Goal: Task Accomplishment & Management: Use online tool/utility

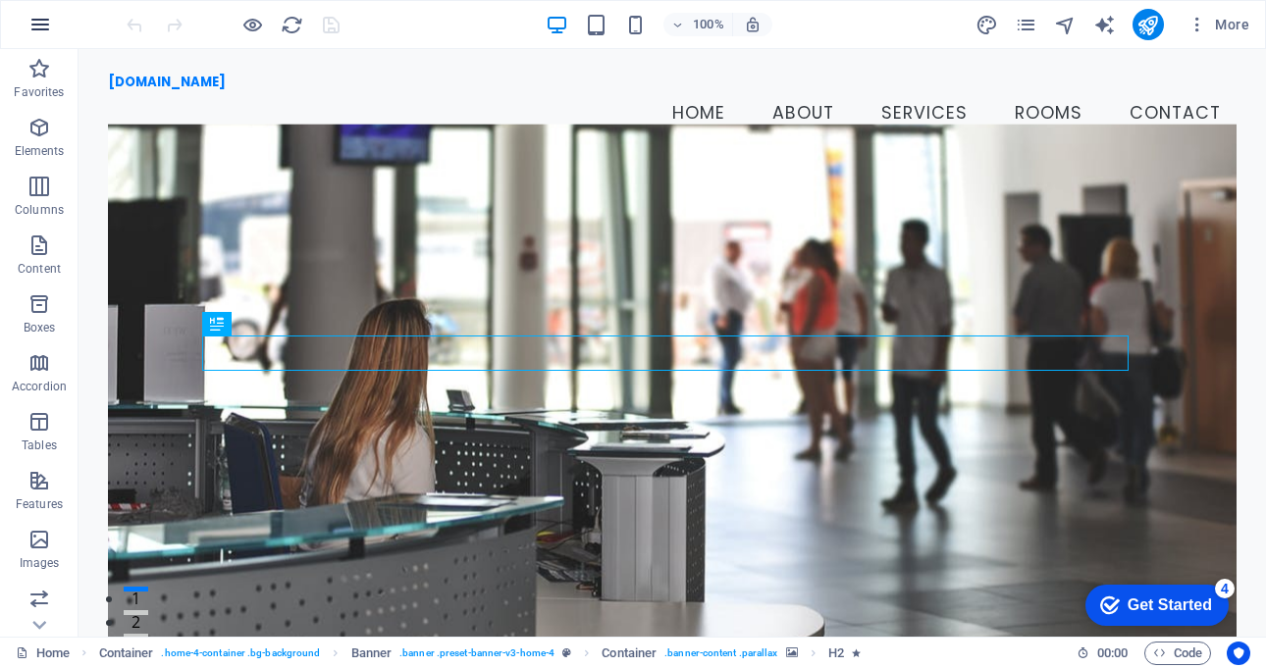
click at [45, 24] on icon "button" at bounding box center [40, 25] width 24 height 24
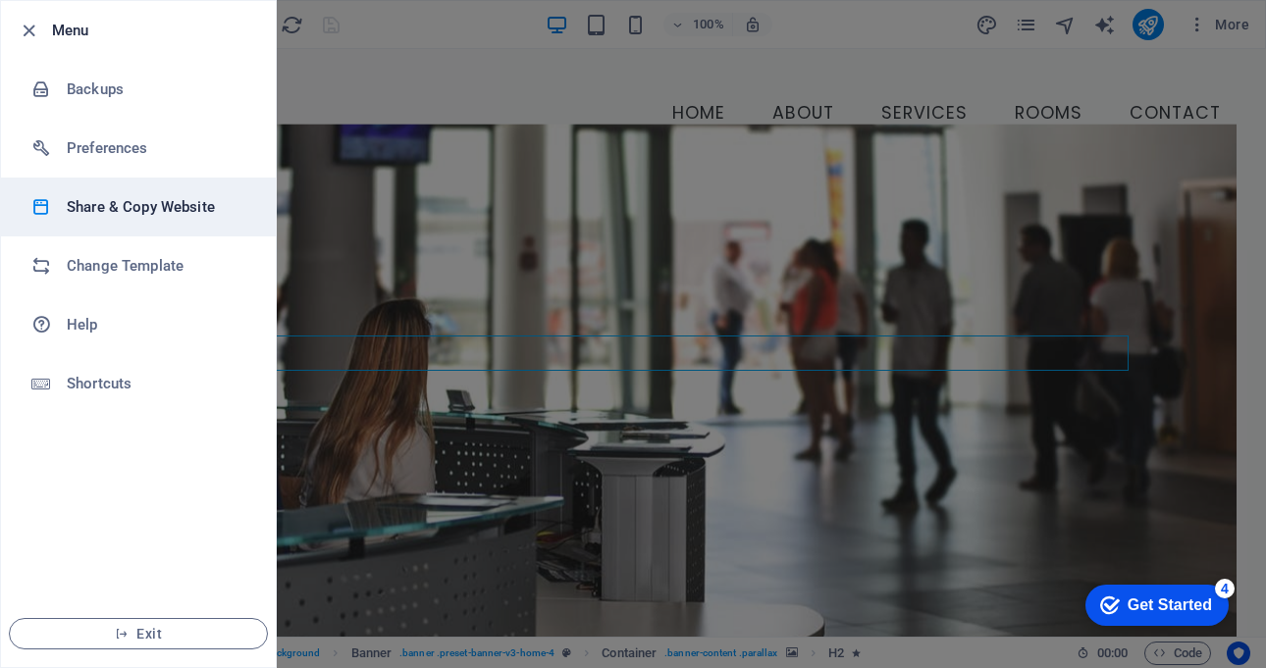
click at [193, 210] on h6 "Share & Copy Website" at bounding box center [157, 207] width 181 height 24
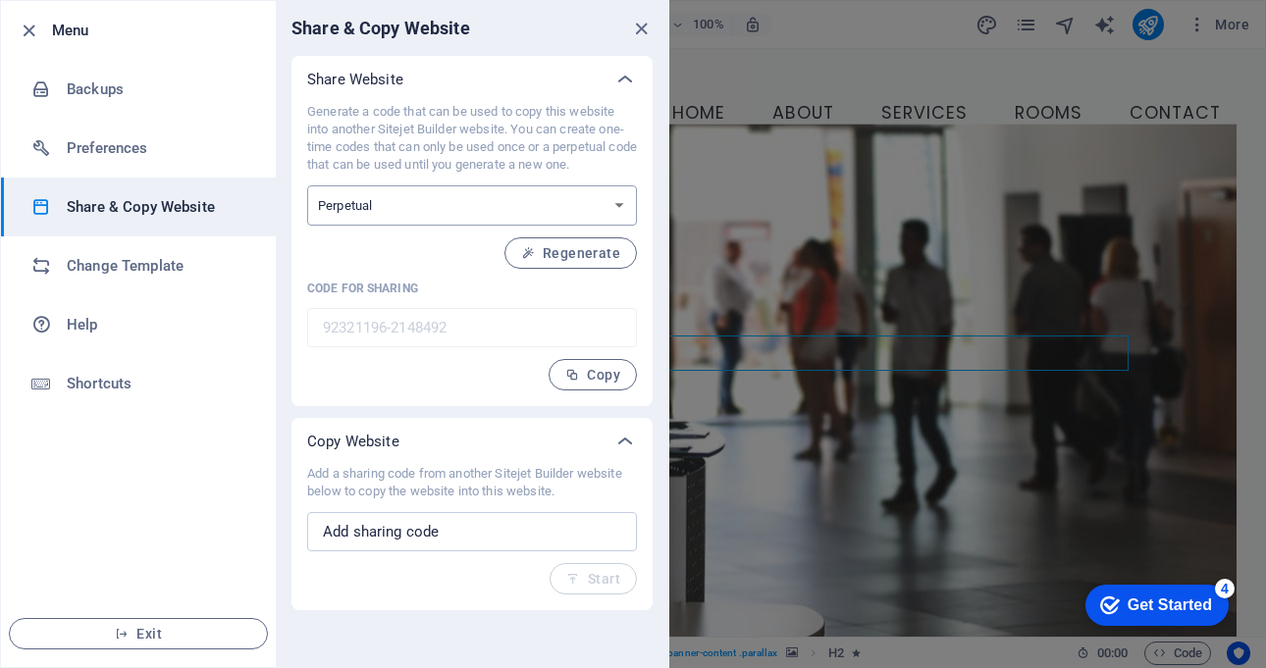
click at [424, 215] on select "One-time Perpetual" at bounding box center [472, 205] width 330 height 40
click at [33, 30] on icon "button" at bounding box center [29, 31] width 23 height 23
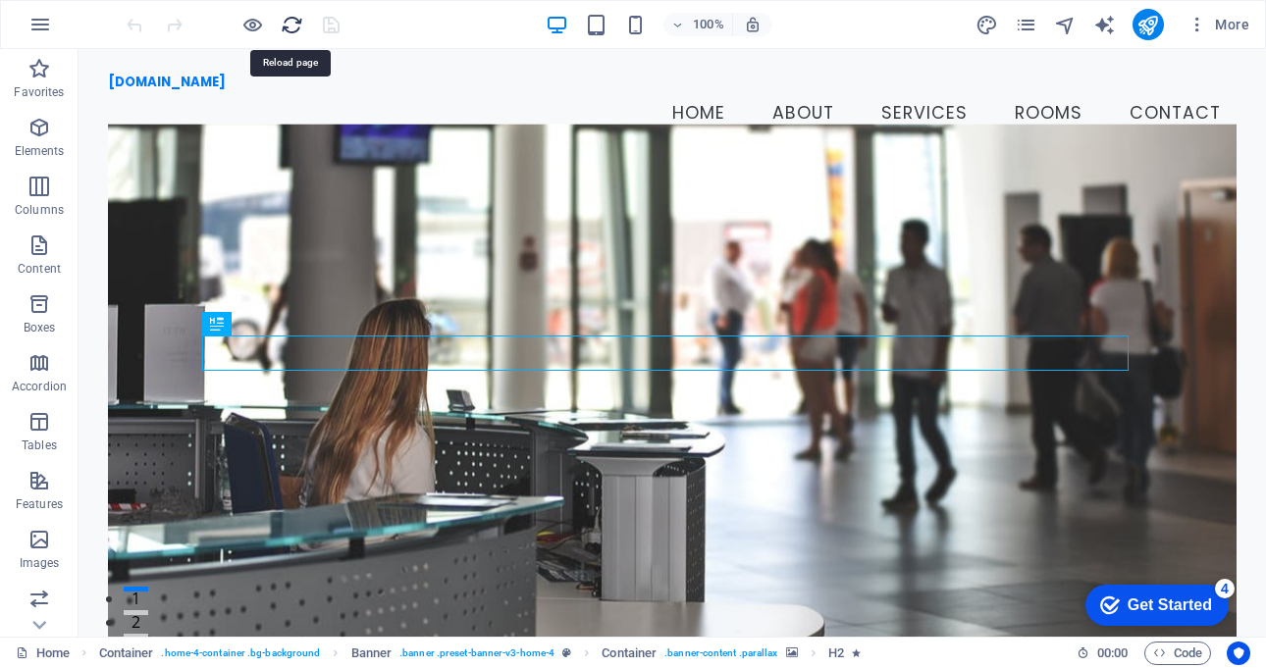
click at [291, 23] on icon "reload" at bounding box center [292, 25] width 23 height 23
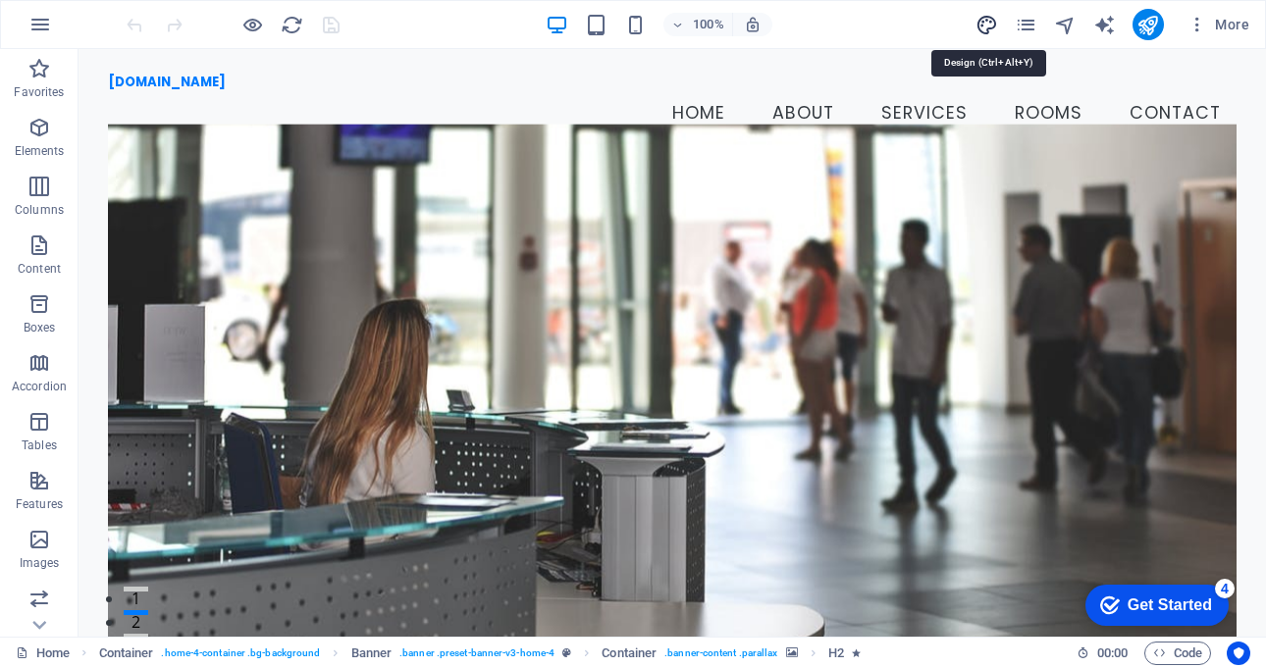
click at [984, 21] on icon "design" at bounding box center [986, 25] width 23 height 23
select select "px"
select select "200"
select select "px"
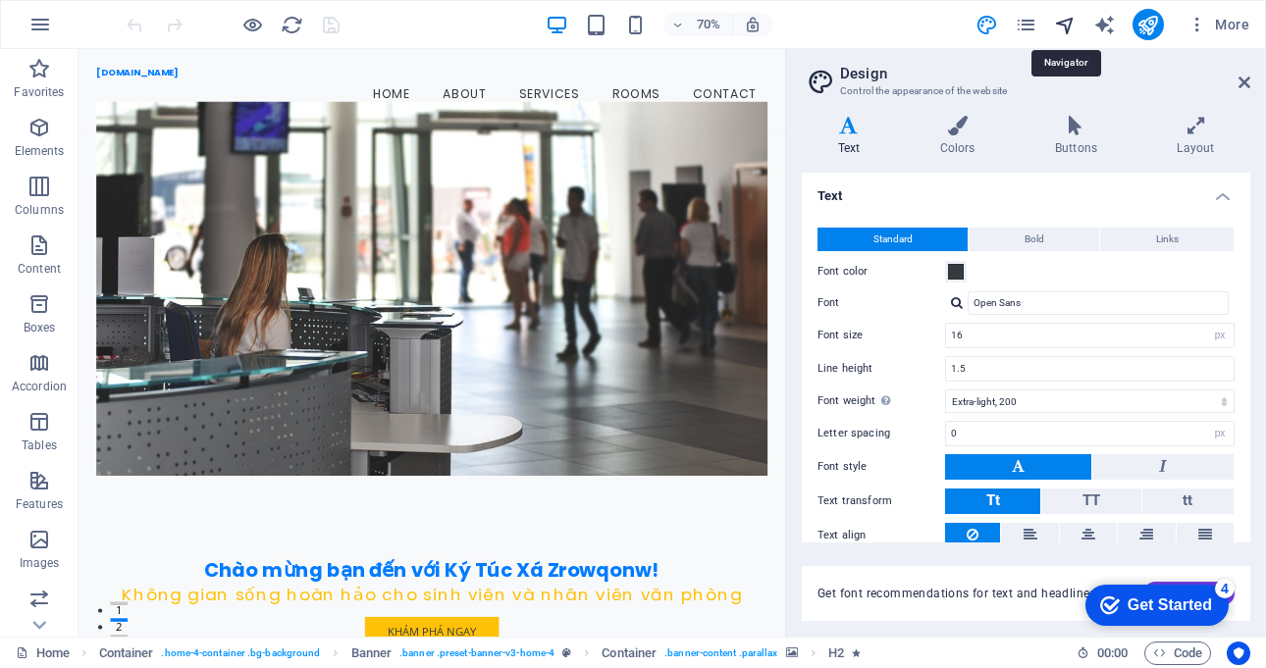
click at [1057, 26] on icon "navigator" at bounding box center [1065, 25] width 23 height 23
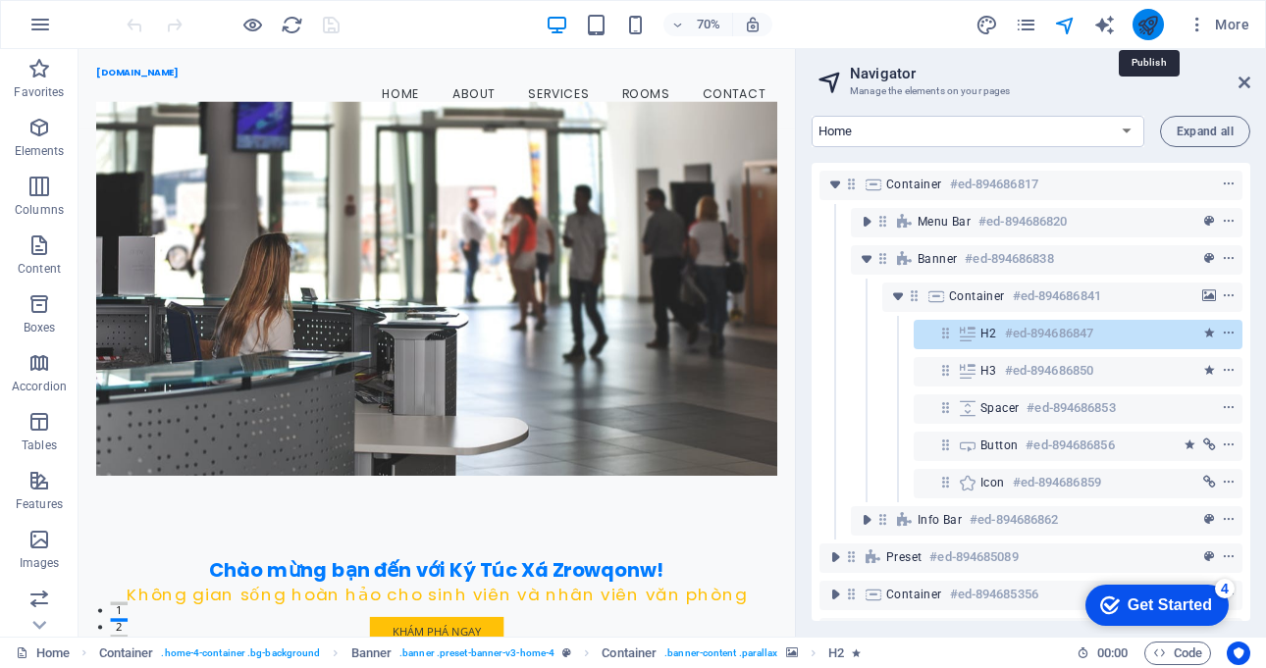
click at [1149, 26] on icon "publish" at bounding box center [1147, 25] width 23 height 23
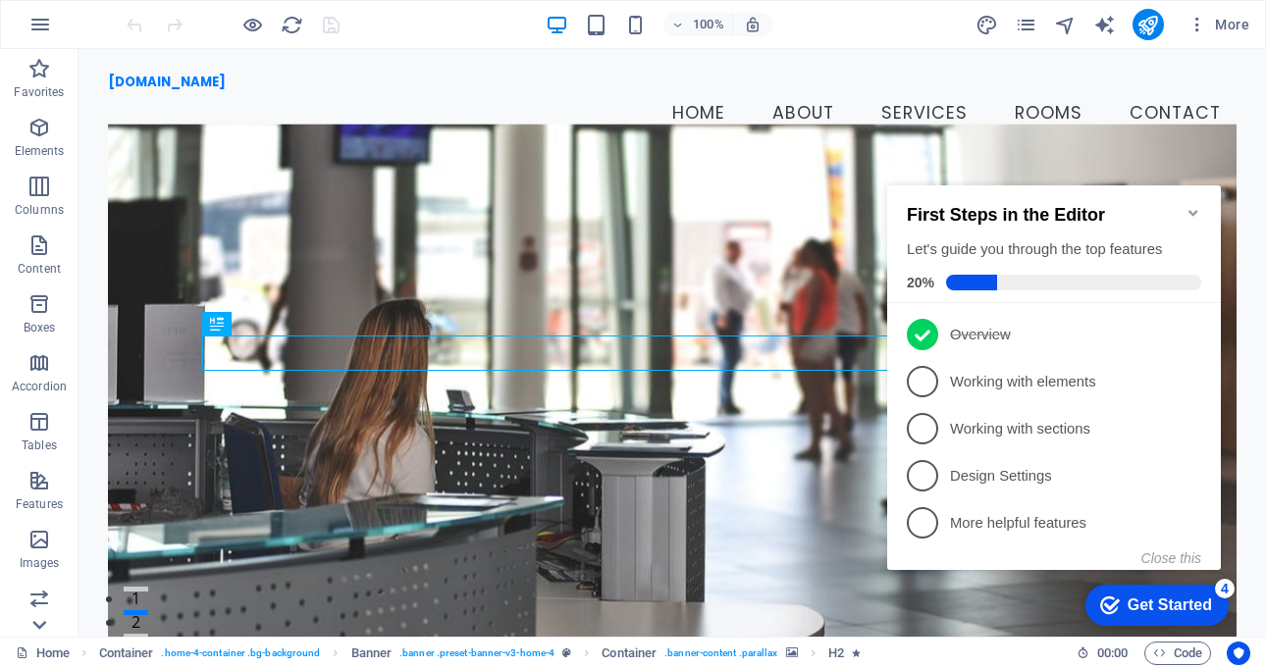
click at [36, 75] on icon at bounding box center [39, 60] width 27 height 27
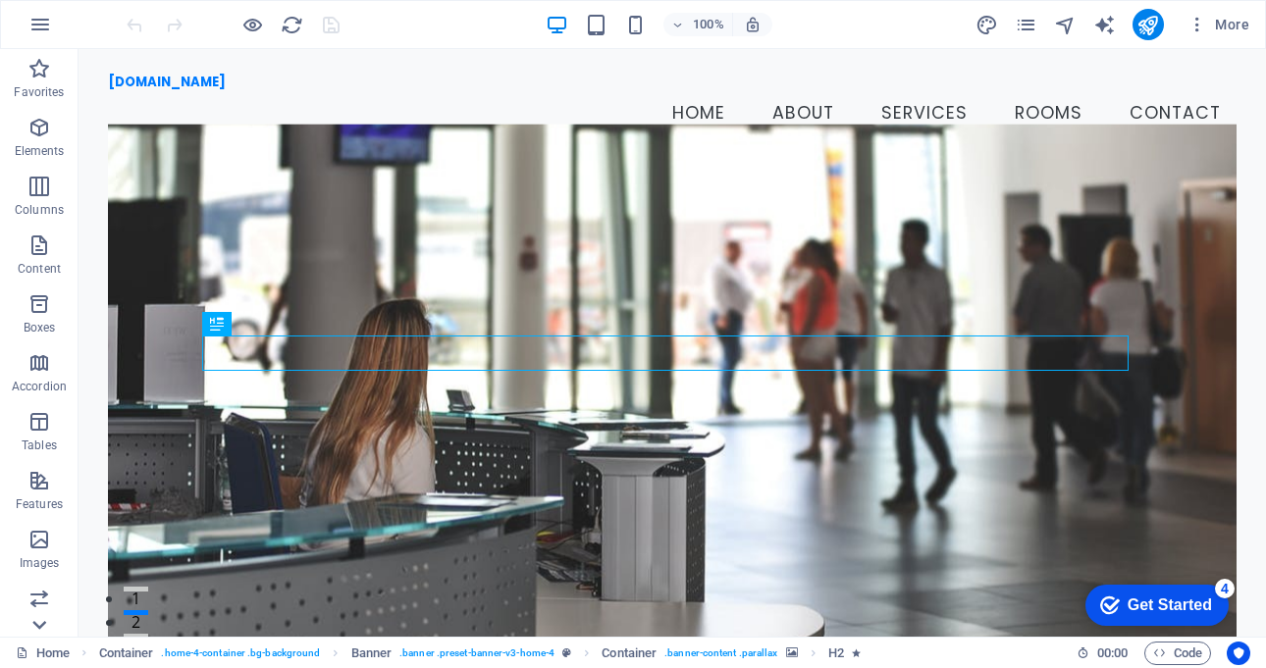
scroll to position [295, 0]
click at [36, 630] on span "Collections" at bounding box center [39, 609] width 78 height 47
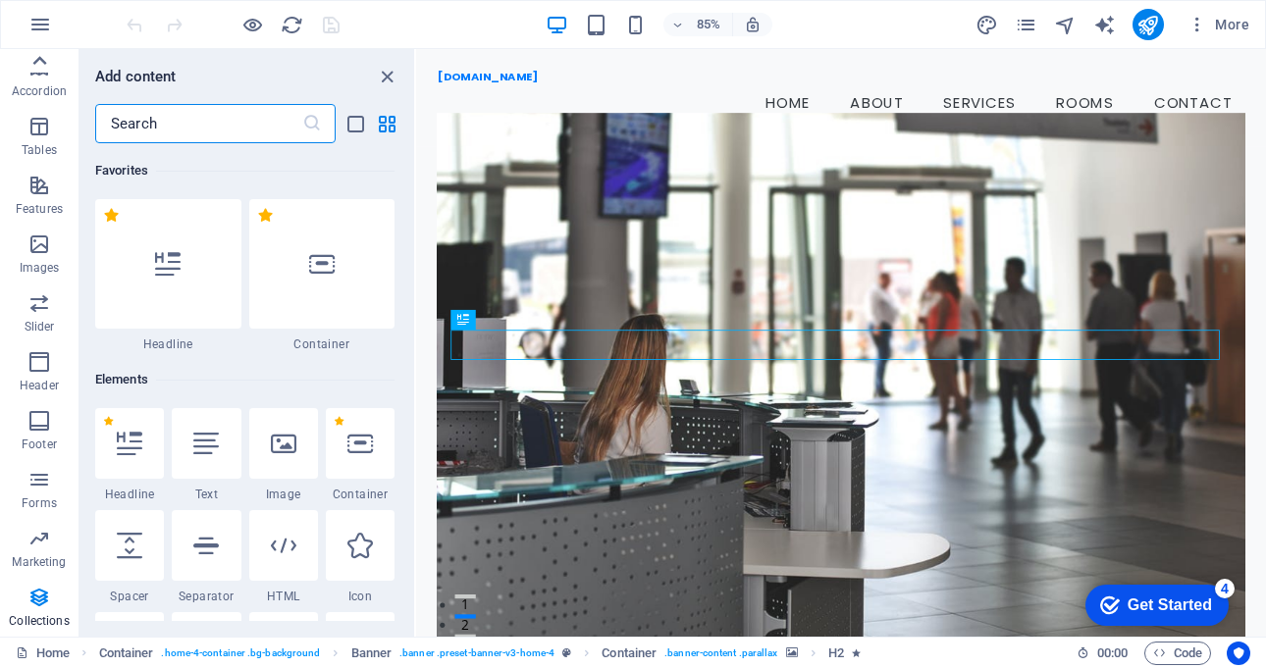
click at [38, 61] on icon at bounding box center [40, 60] width 14 height 9
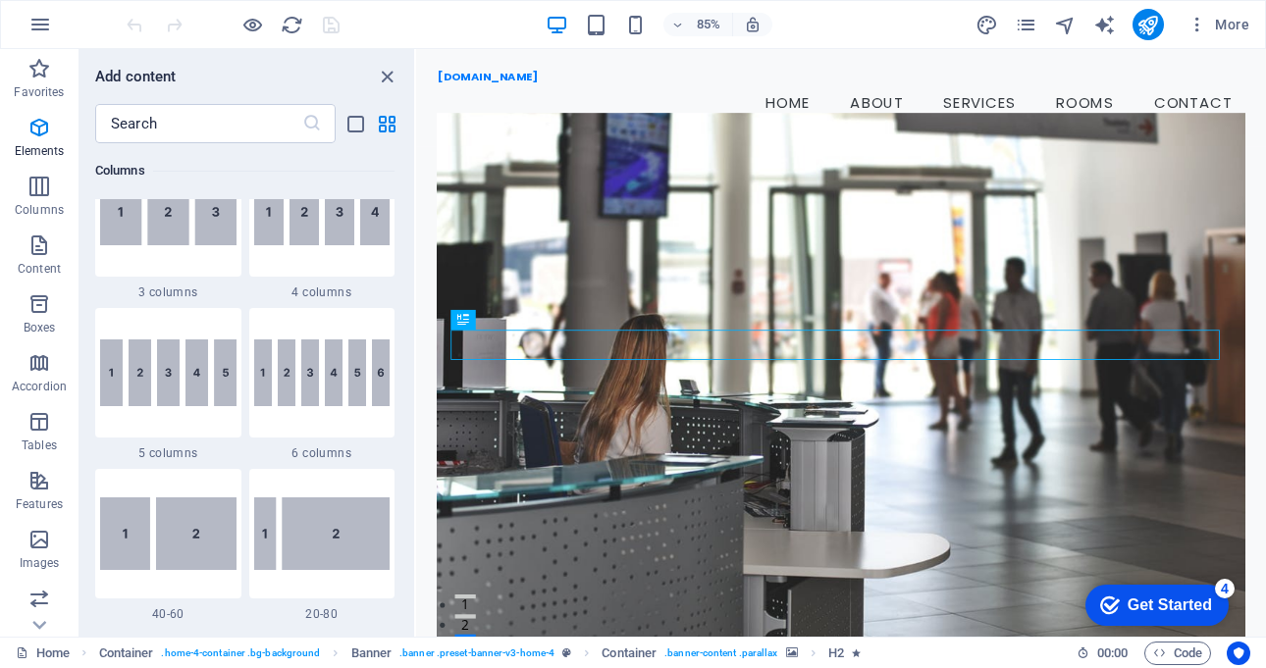
scroll to position [1373, 0]
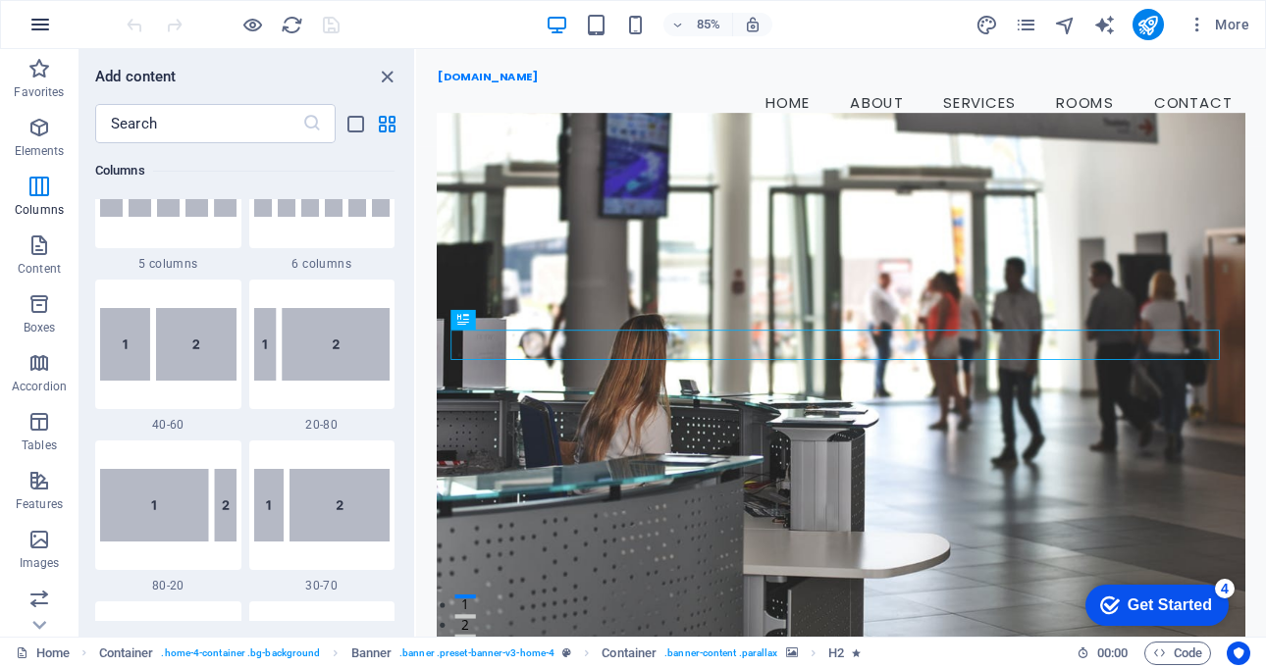
click at [40, 26] on icon "button" at bounding box center [40, 25] width 24 height 24
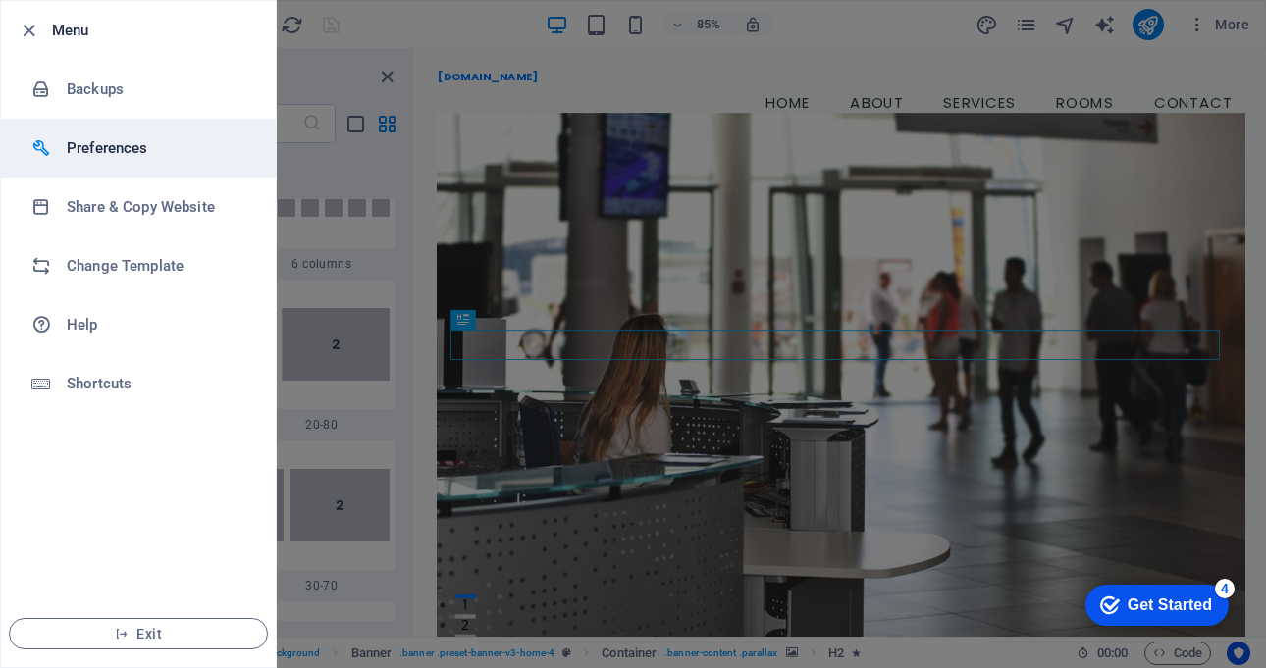
click at [155, 143] on h6 "Preferences" at bounding box center [157, 148] width 181 height 24
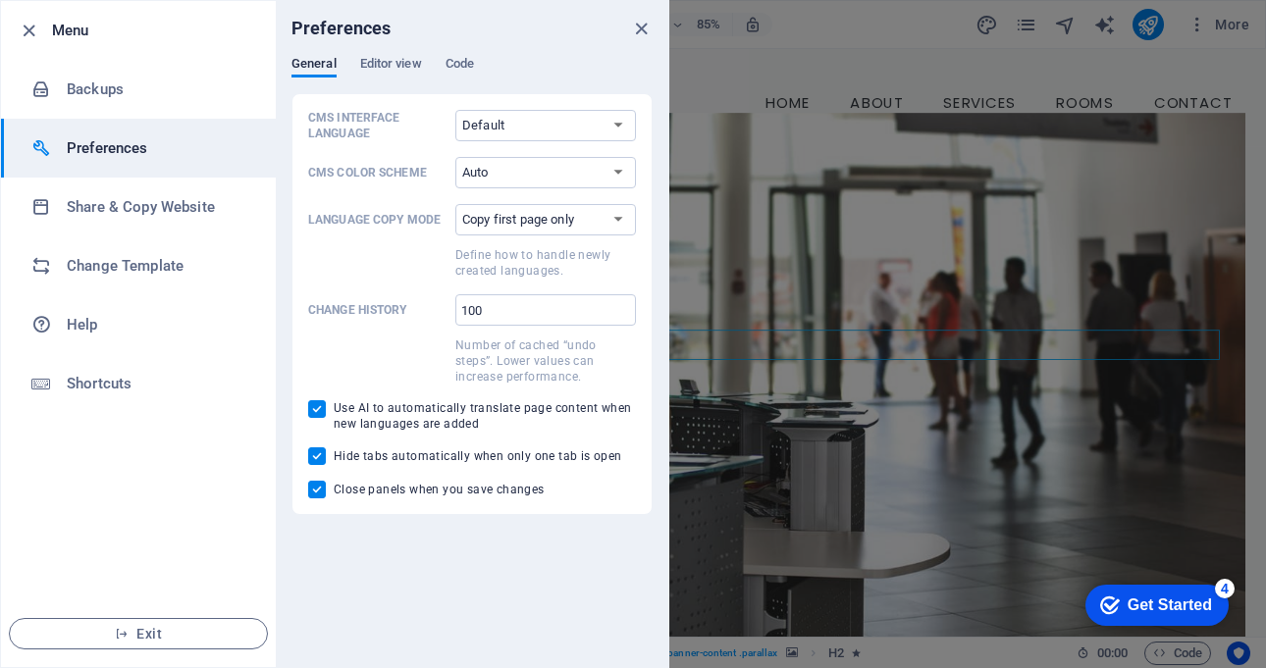
click at [316, 407] on input "Use AI to automatically translate page content when new languages are added" at bounding box center [321, 409] width 26 height 18
checkbox input "false"
click at [323, 459] on input "Hide tabs automatically when only one tab is open" at bounding box center [321, 456] width 26 height 18
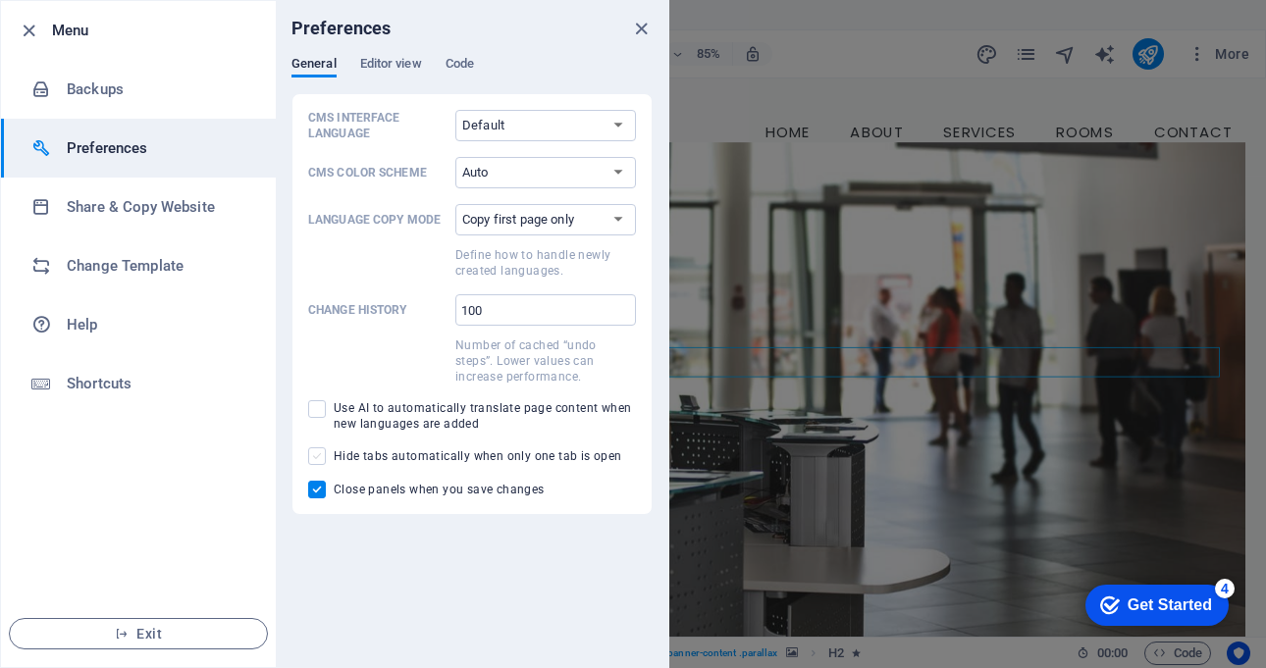
click at [322, 457] on span at bounding box center [317, 456] width 18 height 18
click at [322, 457] on input "Hide tabs automatically when only one tab is open" at bounding box center [321, 456] width 26 height 18
checkbox input "true"
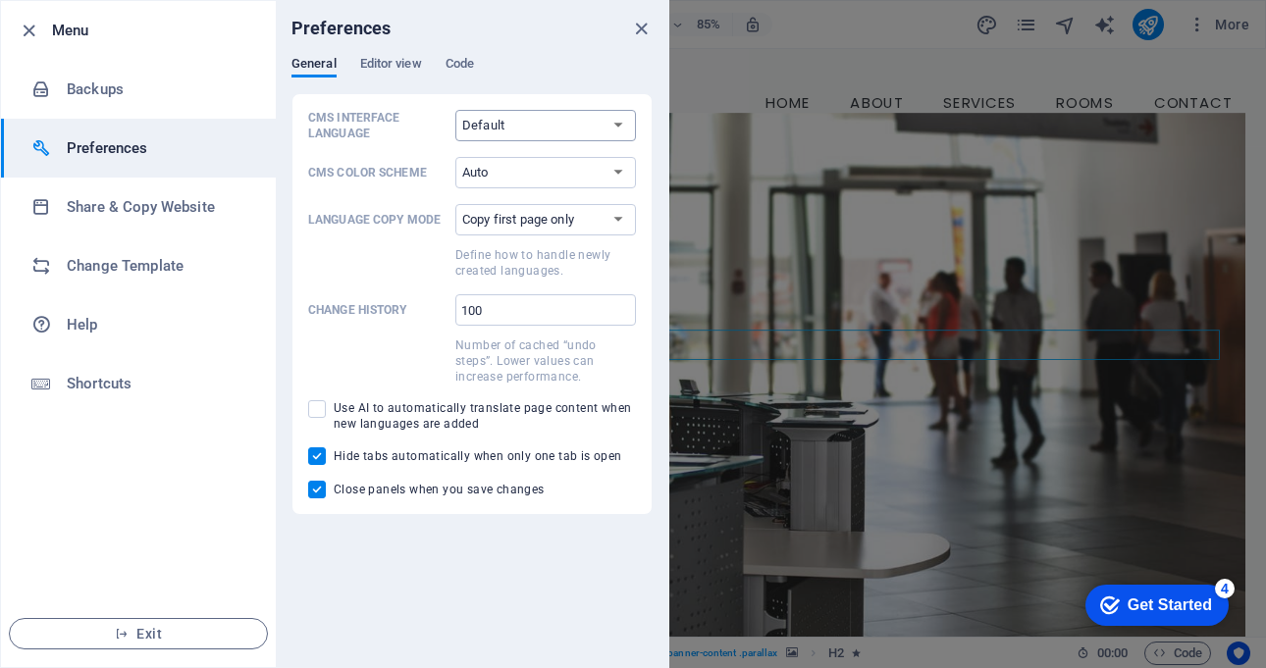
click at [502, 116] on select "Default Deutsch English Español Français Magyar Italiano Nederlands Polski Port…" at bounding box center [545, 125] width 181 height 31
click at [375, 132] on p "CMS Interface Language" at bounding box center [377, 125] width 139 height 31
click at [455, 132] on select "Default Deutsch English Español Français Magyar Italiano Nederlands Polski Port…" at bounding box center [545, 125] width 181 height 31
click at [641, 25] on icon "close" at bounding box center [641, 29] width 23 height 23
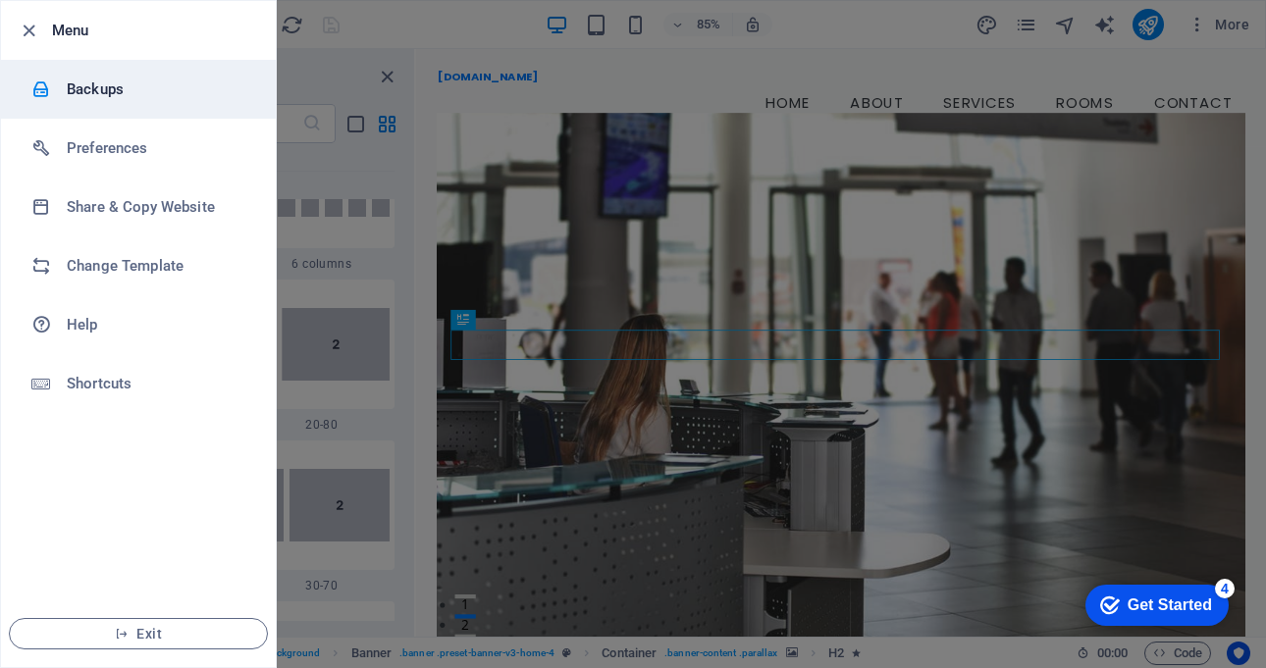
click at [112, 90] on h6 "Backups" at bounding box center [157, 90] width 181 height 24
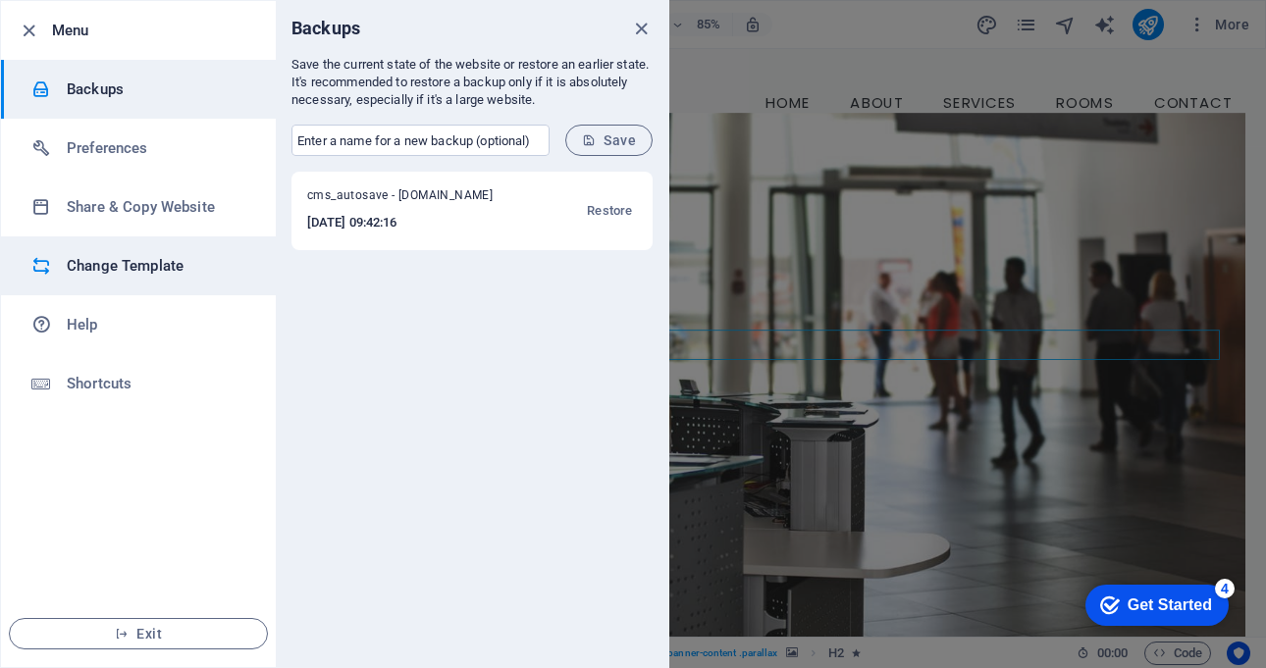
click at [157, 267] on h6 "Change Template" at bounding box center [157, 266] width 181 height 24
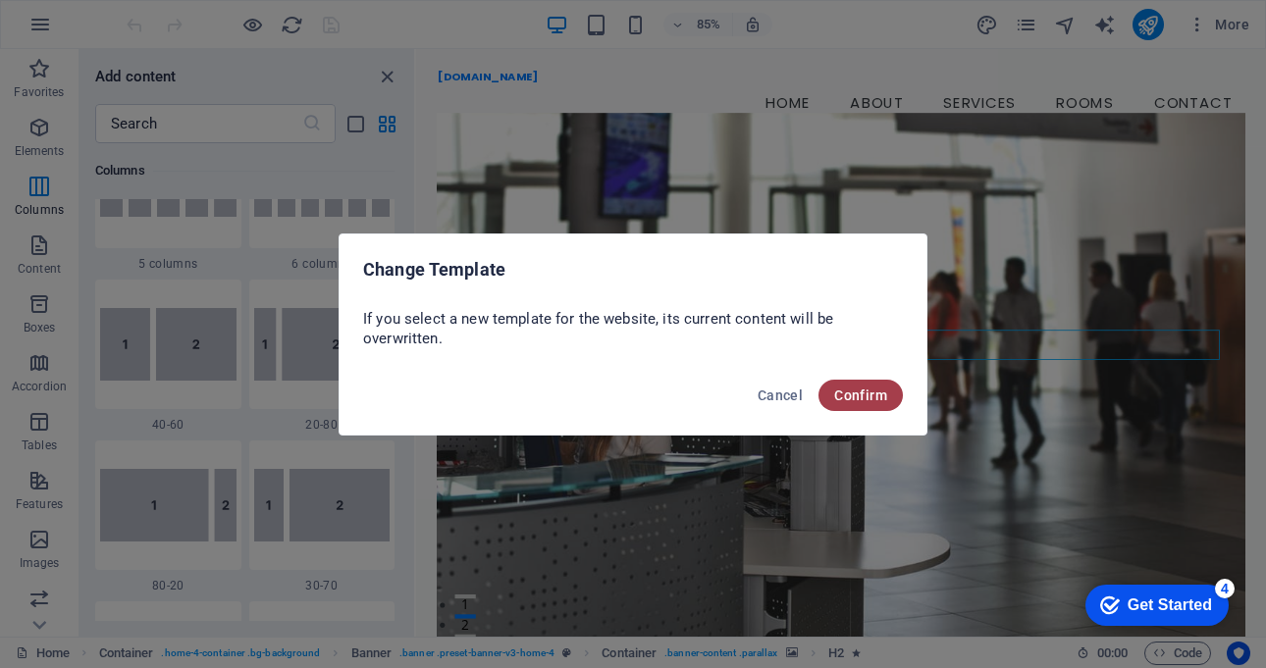
click at [861, 394] on span "Confirm" at bounding box center [860, 396] width 53 height 16
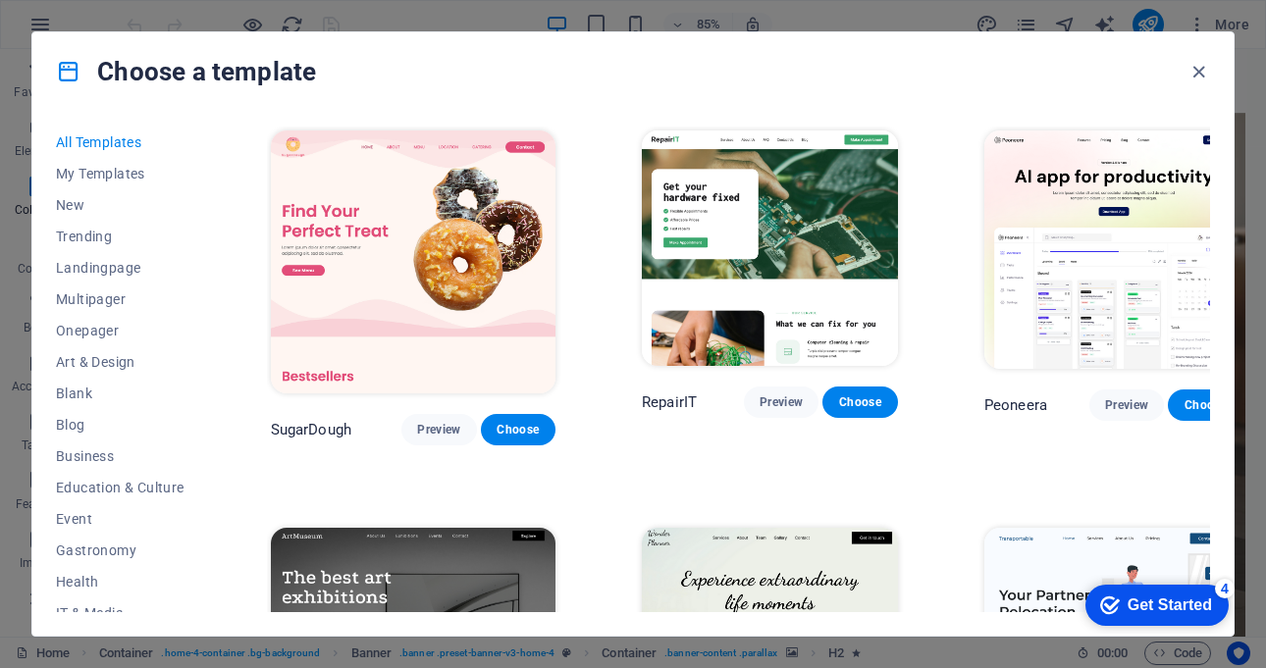
scroll to position [458, 0]
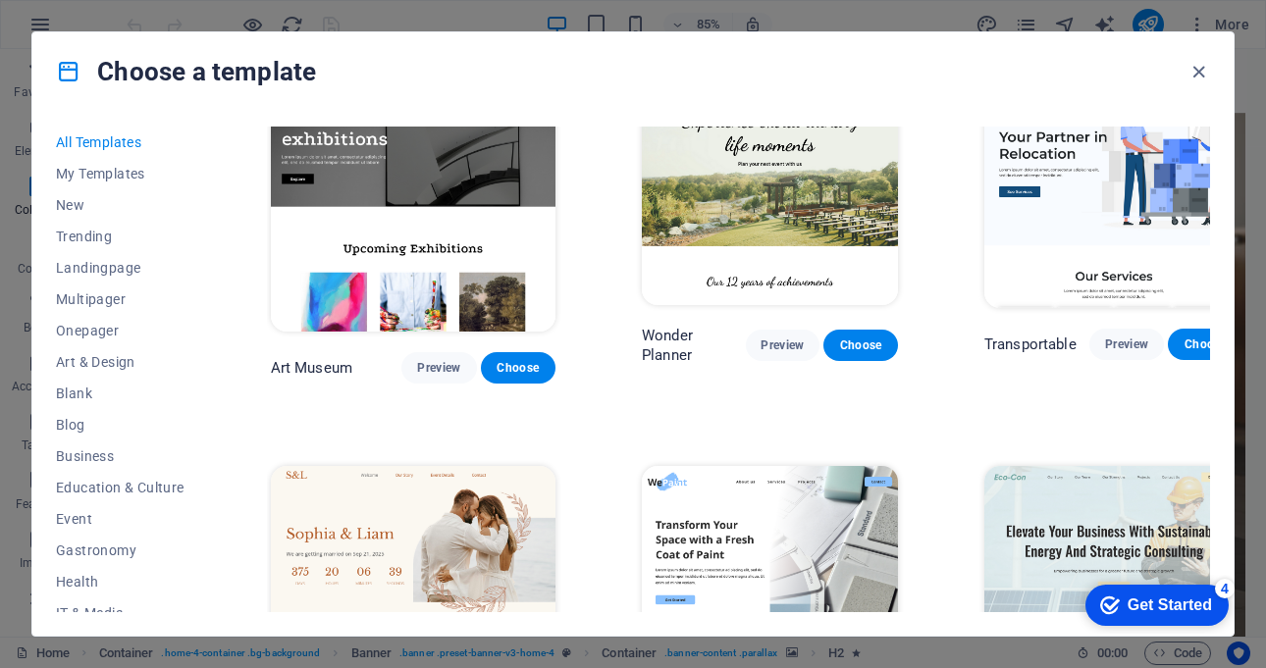
click at [1049, 243] on img at bounding box center [1113, 189] width 259 height 238
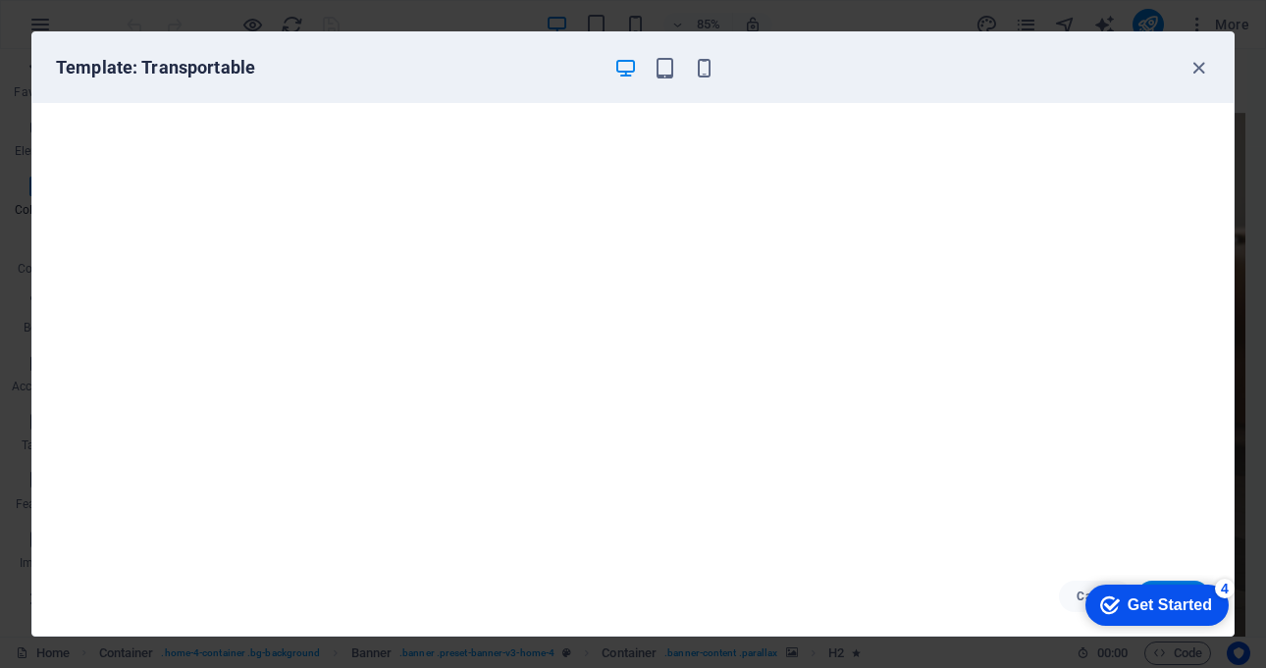
click at [1156, 597] on div "Get Started" at bounding box center [1169, 605] width 84 height 18
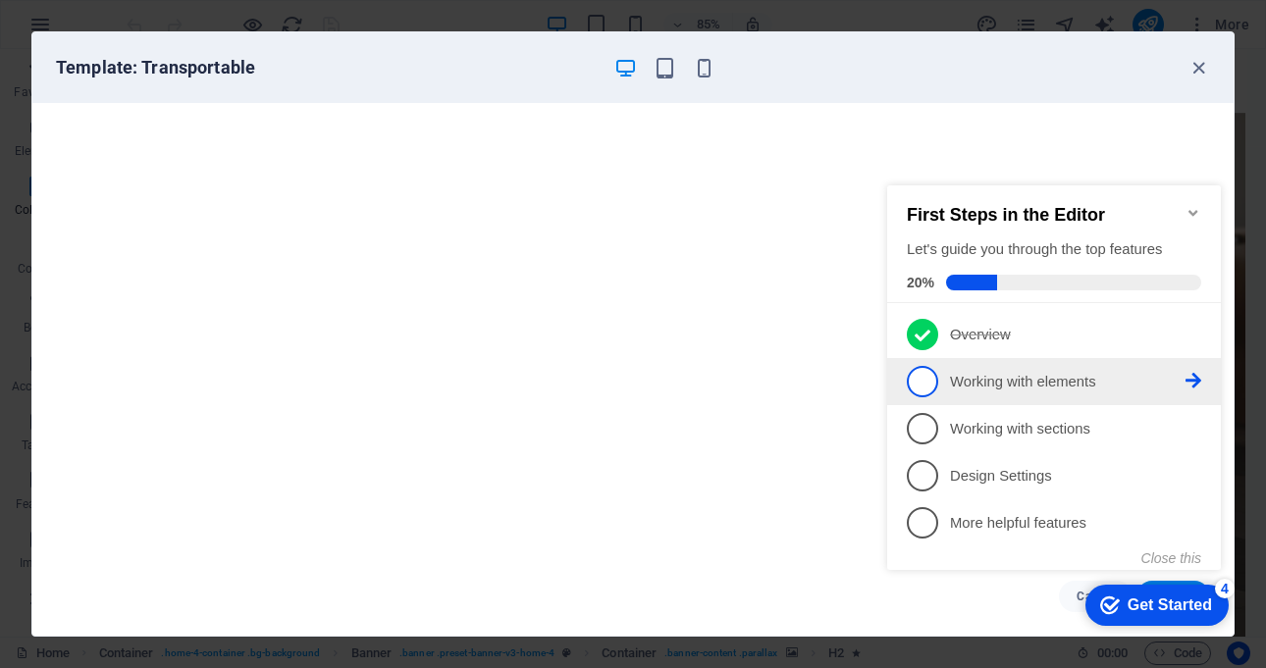
click at [974, 374] on p "Working with elements - incomplete" at bounding box center [1067, 382] width 235 height 21
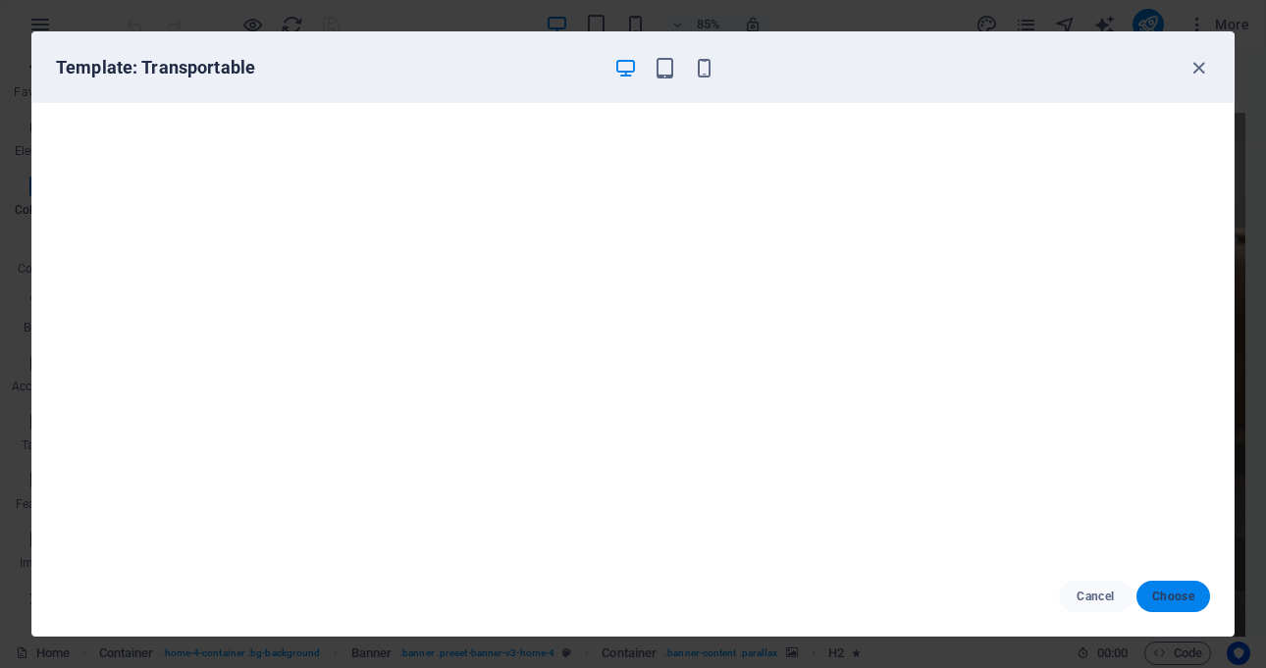
scroll to position [0, 0]
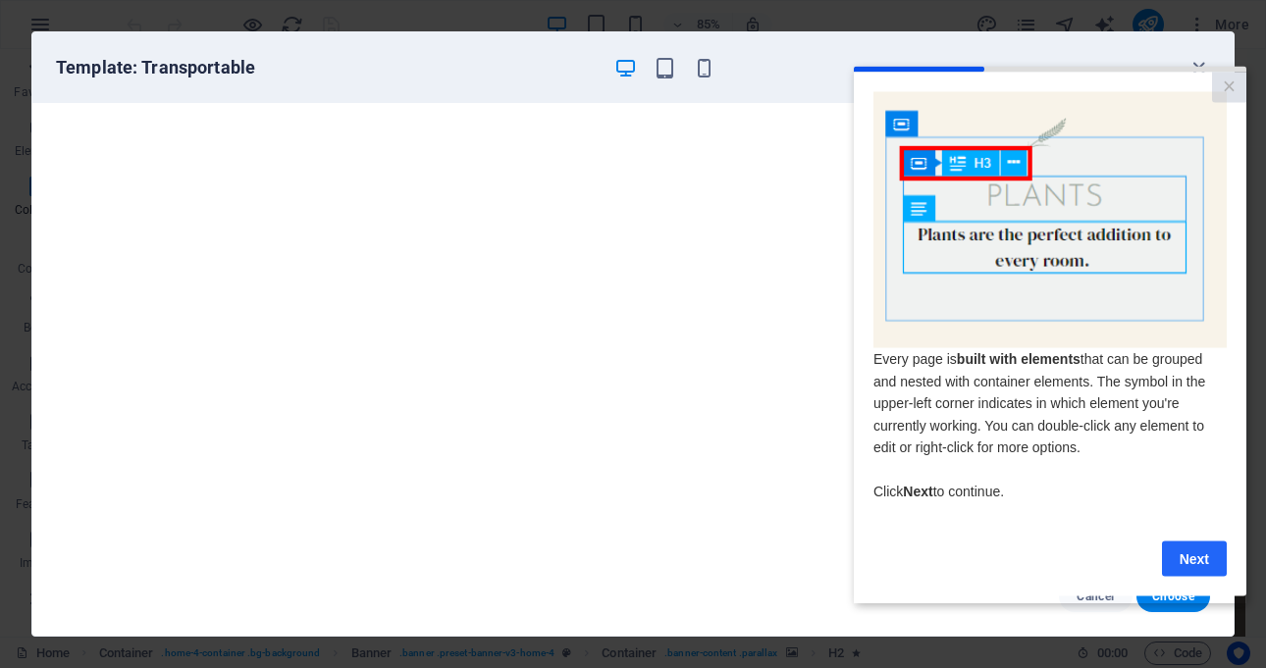
click at [1200, 556] on link "Next" at bounding box center [1194, 558] width 65 height 35
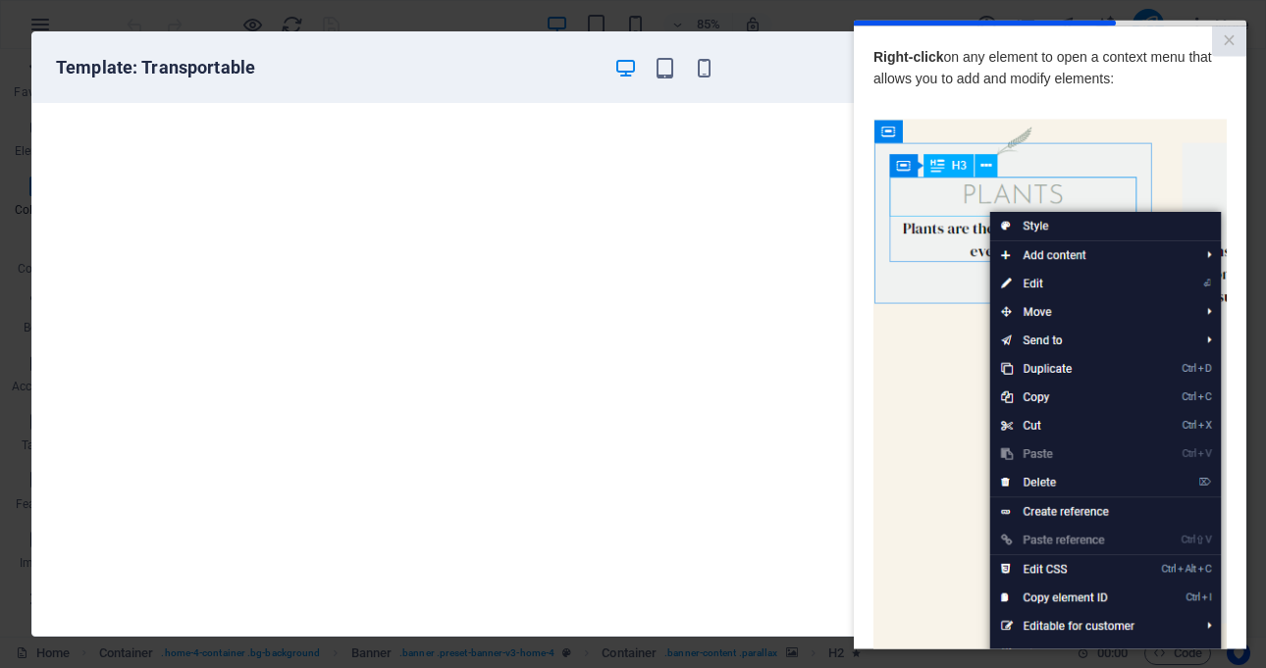
scroll to position [222, 0]
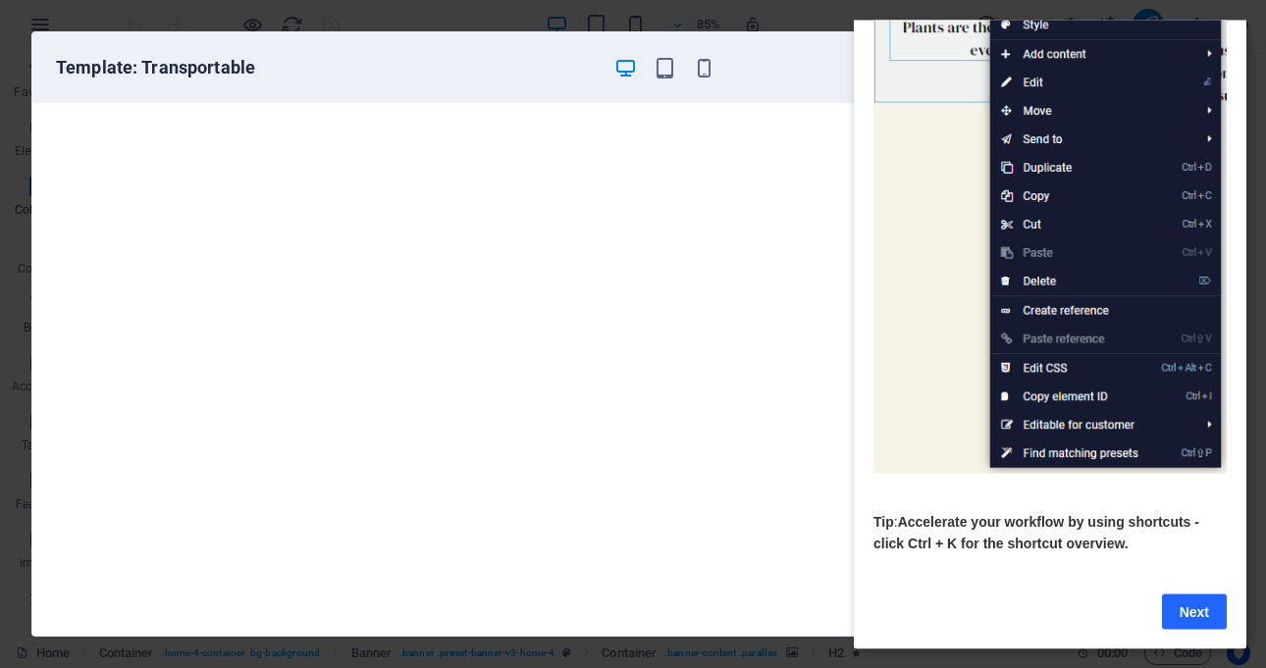
click at [1202, 594] on link "Next" at bounding box center [1194, 611] width 65 height 35
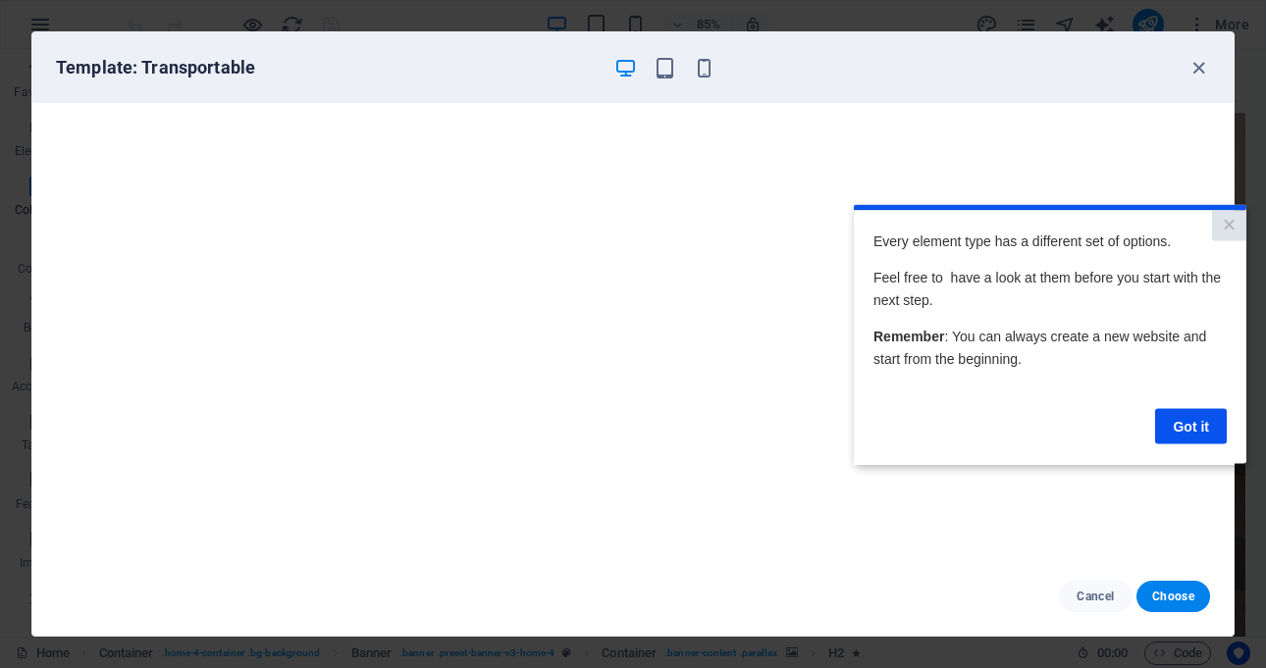
scroll to position [0, 0]
click at [1186, 418] on link "Got it" at bounding box center [1191, 425] width 72 height 35
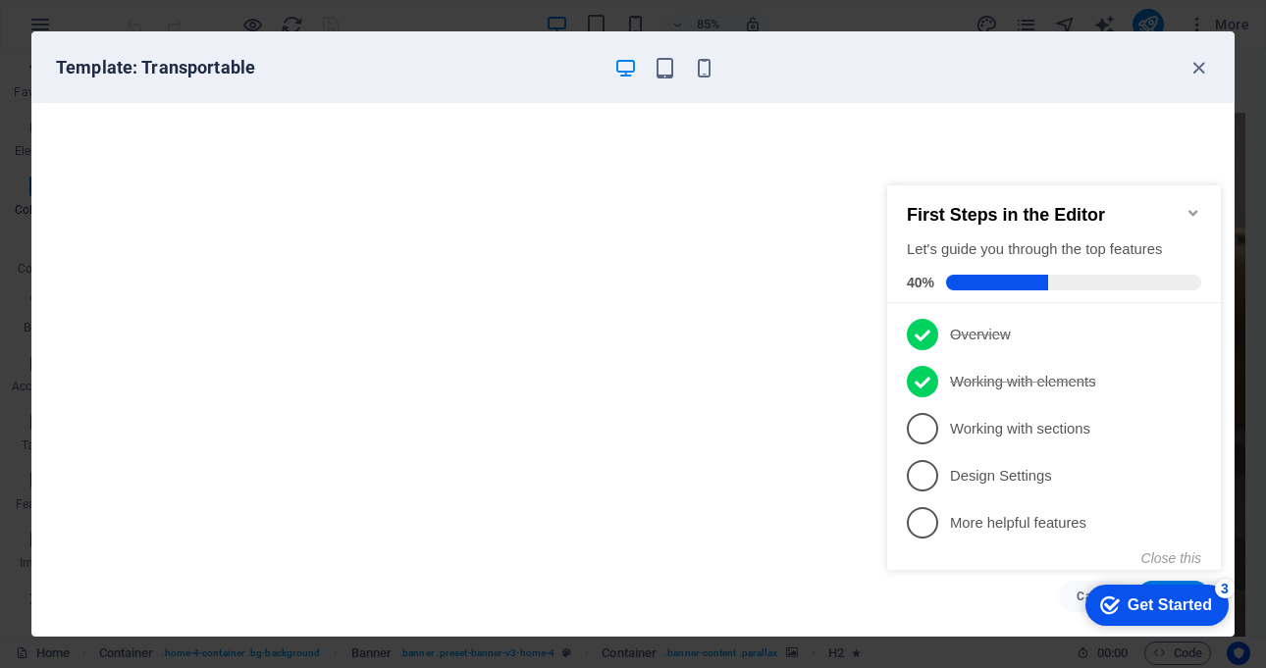
click at [1182, 597] on div "Get Started" at bounding box center [1169, 605] width 84 height 18
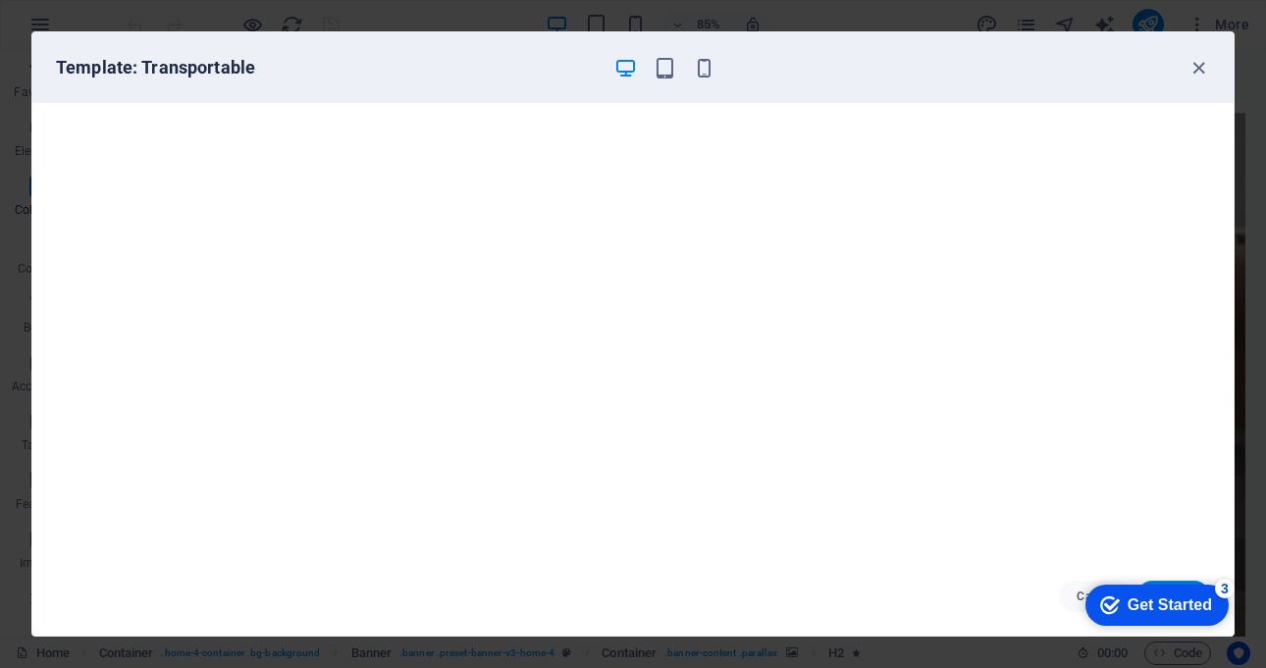
click at [1165, 605] on div "Get Started" at bounding box center [1169, 605] width 84 height 18
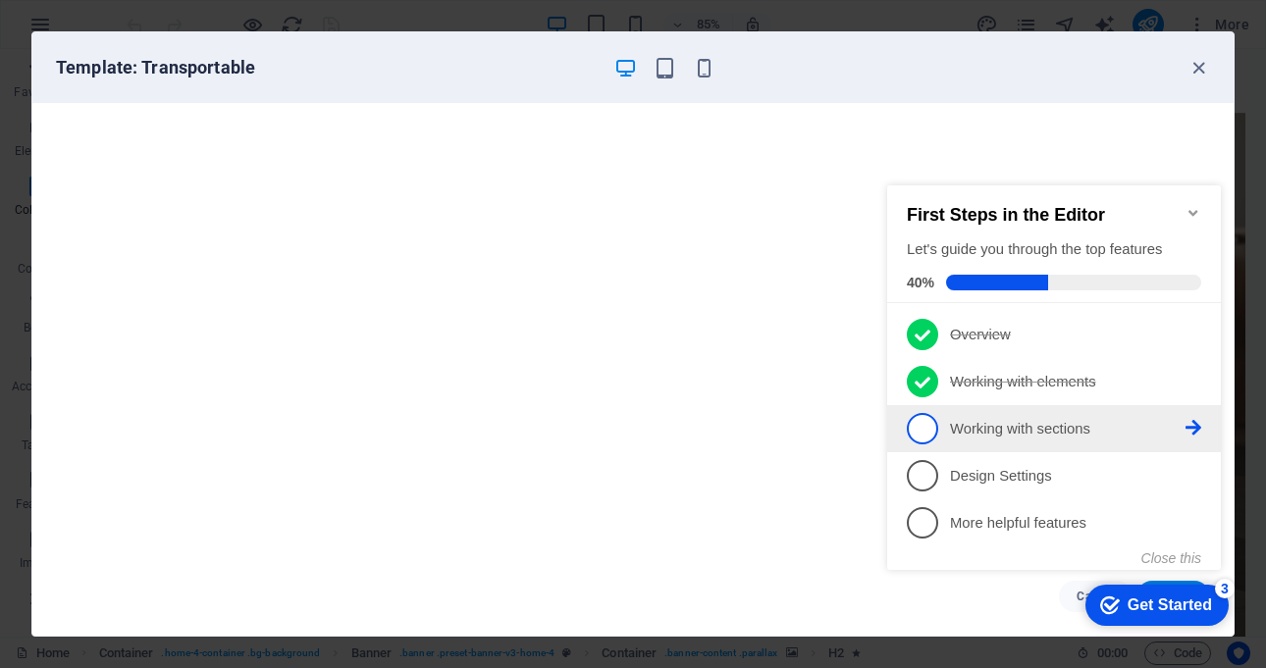
click at [936, 429] on span "3" at bounding box center [922, 428] width 31 height 31
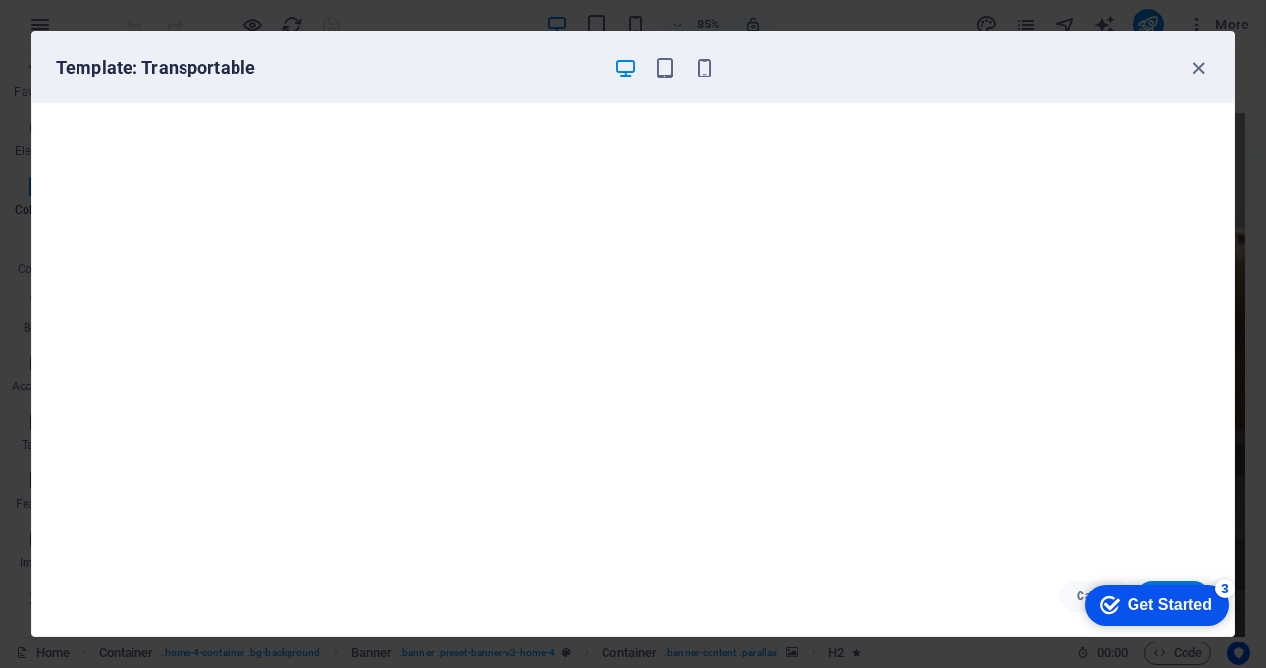
click at [1164, 603] on div "Get Started" at bounding box center [1169, 605] width 84 height 18
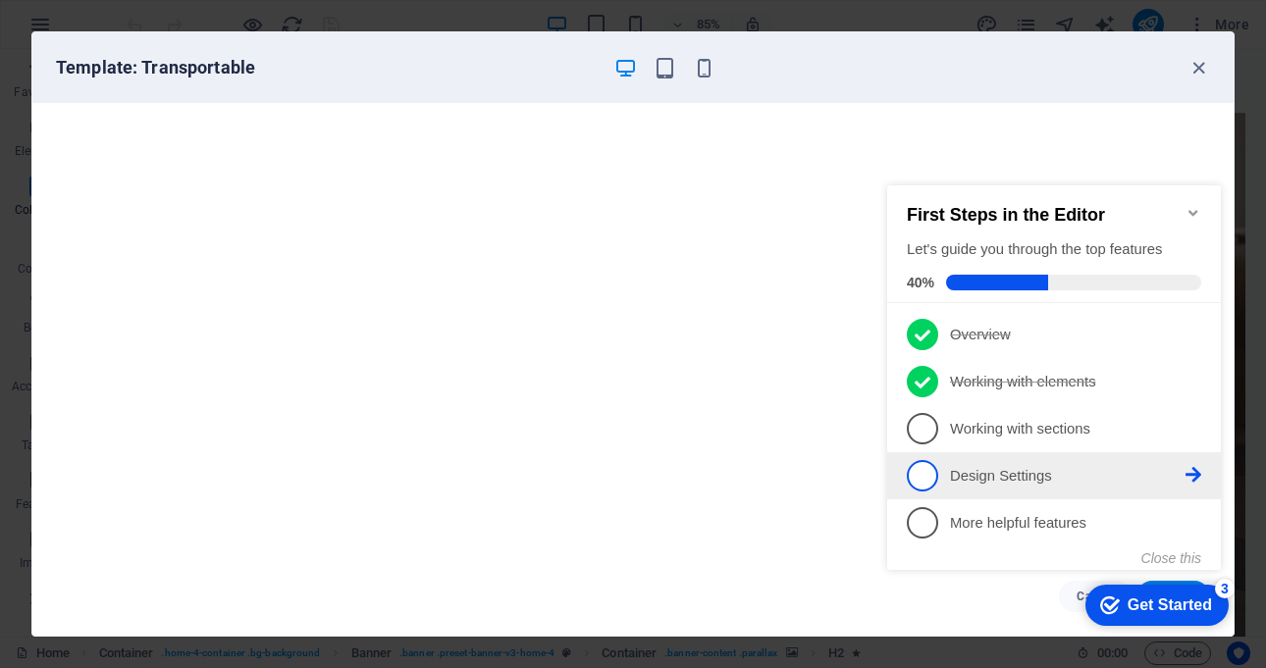
click at [984, 481] on p "Design Settings - incomplete" at bounding box center [1067, 476] width 235 height 21
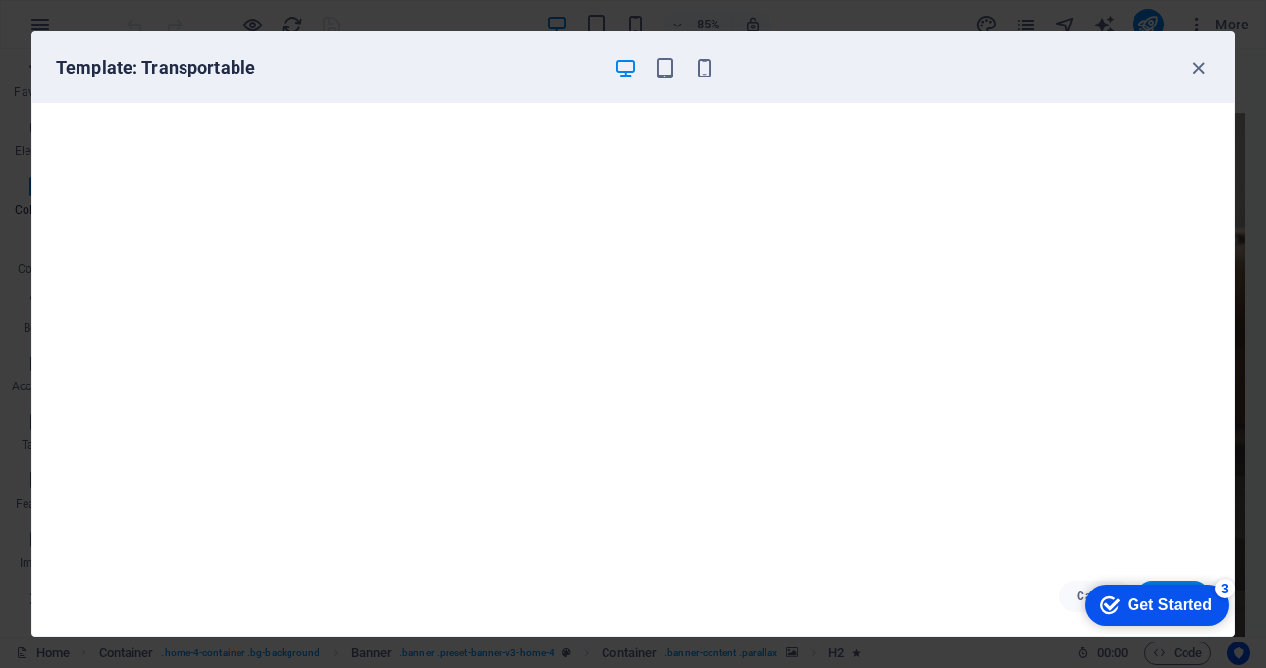
click at [1171, 599] on div "Get Started" at bounding box center [1169, 605] width 84 height 18
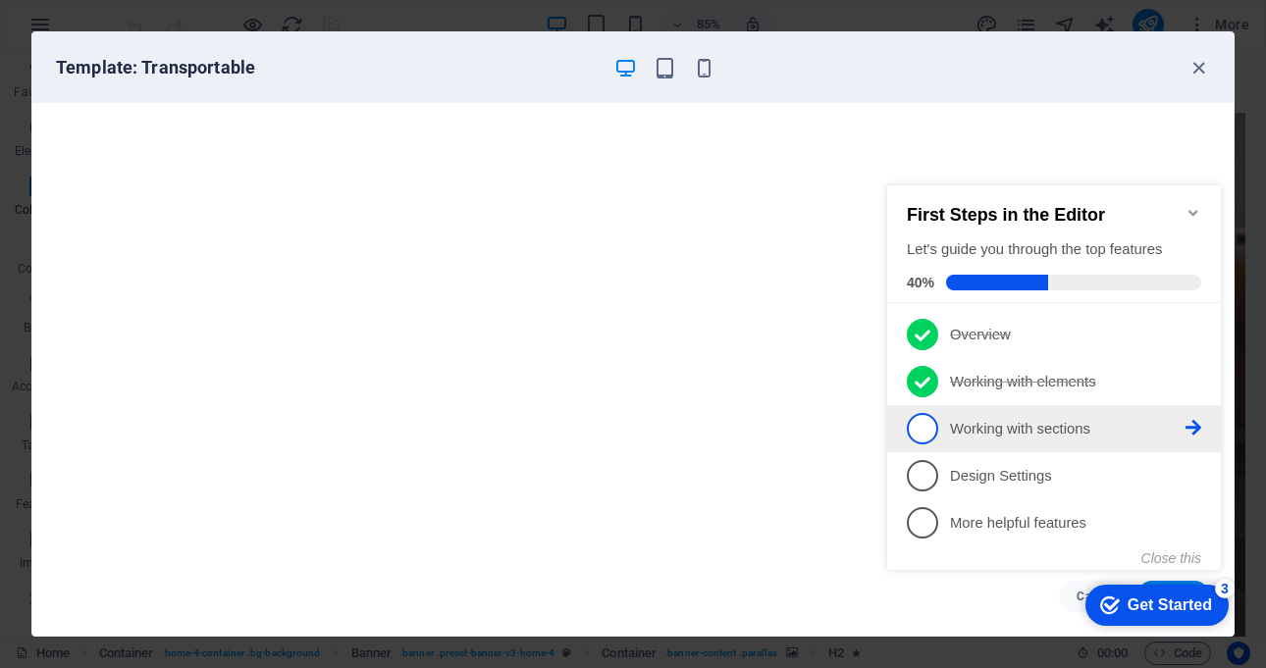
click at [1197, 341] on icon at bounding box center [1193, 334] width 16 height 16
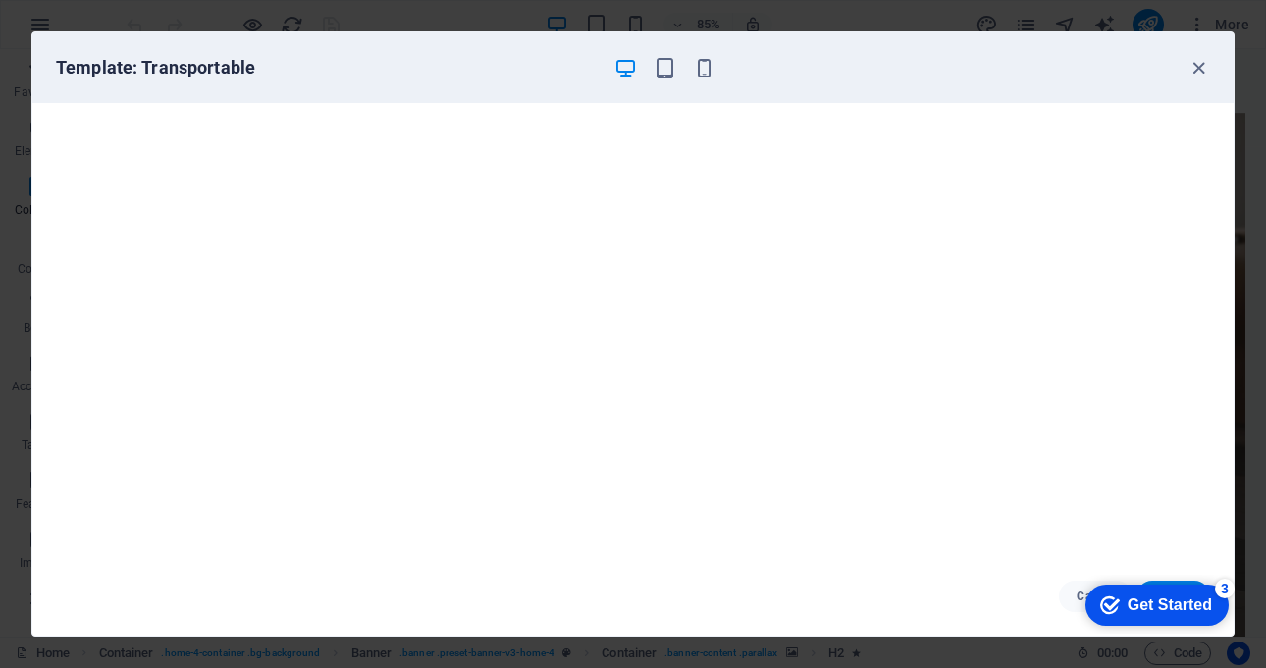
click at [1181, 607] on div "Get Started" at bounding box center [1169, 605] width 84 height 18
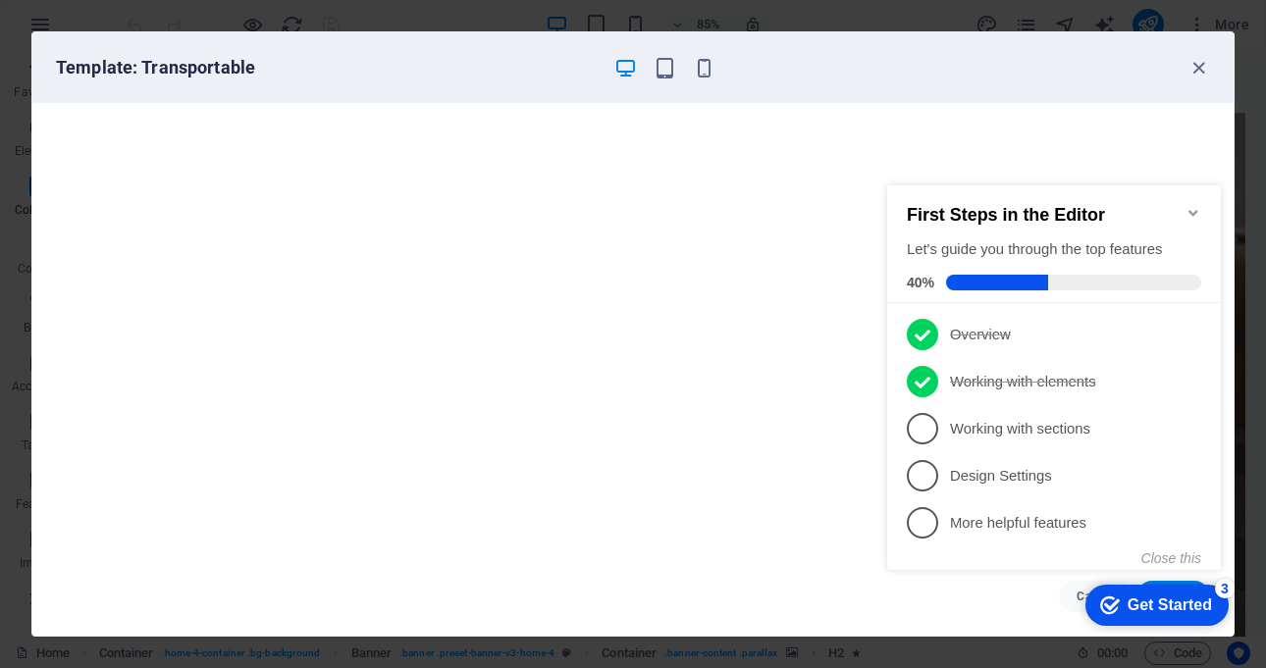
click at [1188, 205] on icon "Minimize checklist" at bounding box center [1193, 213] width 16 height 16
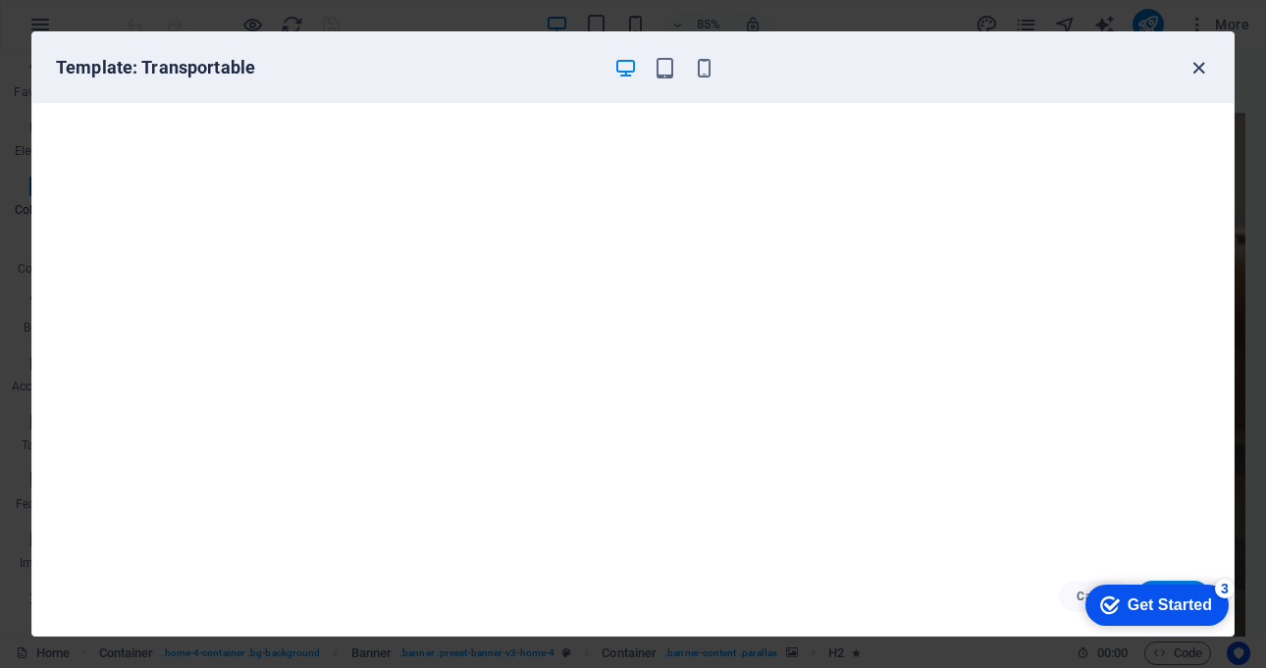
click at [1194, 66] on icon "button" at bounding box center [1198, 68] width 23 height 23
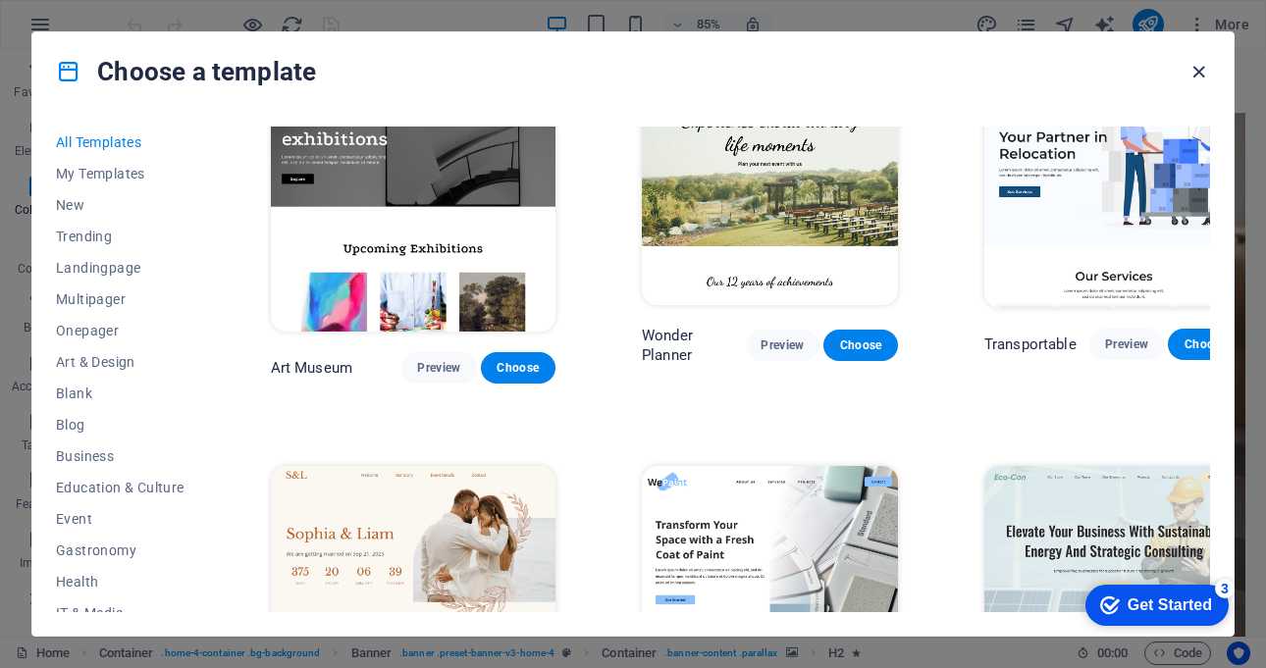
click at [1195, 71] on icon "button" at bounding box center [1198, 72] width 23 height 23
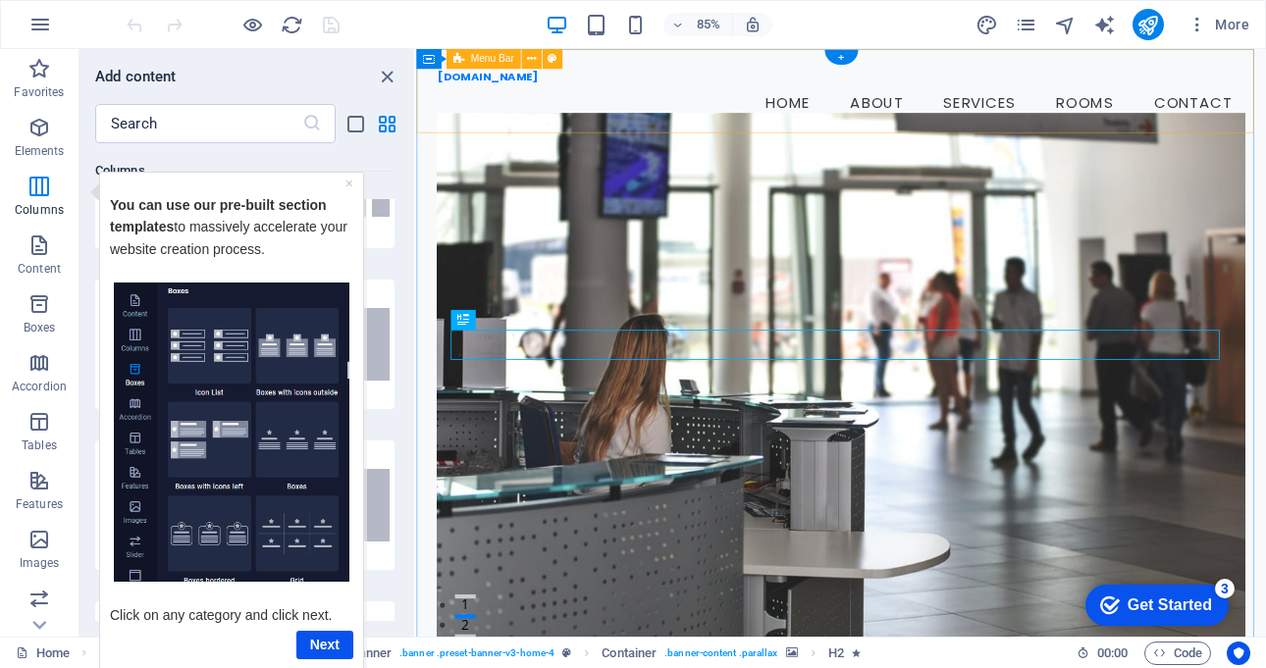
click at [753, 63] on div "[DOMAIN_NAME] Menu Home About Services Rooms Contact" at bounding box center [916, 106] width 1000 height 115
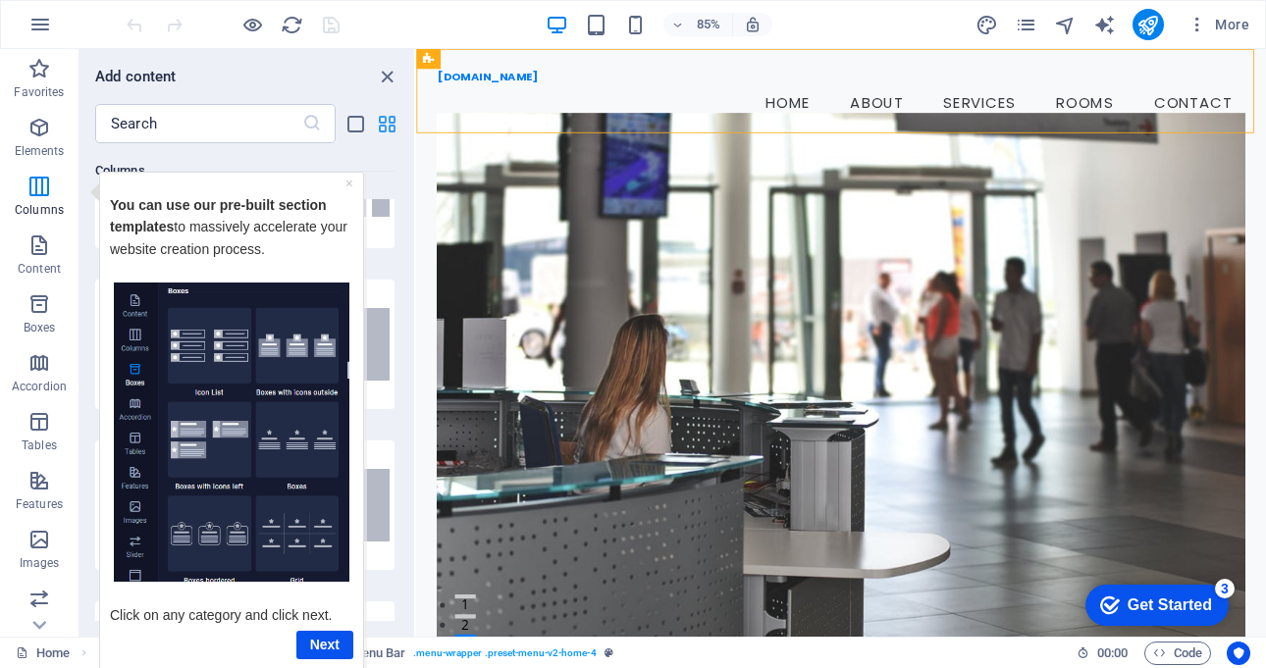
click at [378, 125] on icon "grid-view" at bounding box center [387, 124] width 23 height 23
click at [199, 349] on img "Tooltip" at bounding box center [231, 432] width 235 height 300
click at [37, 134] on icon "button" at bounding box center [39, 128] width 24 height 24
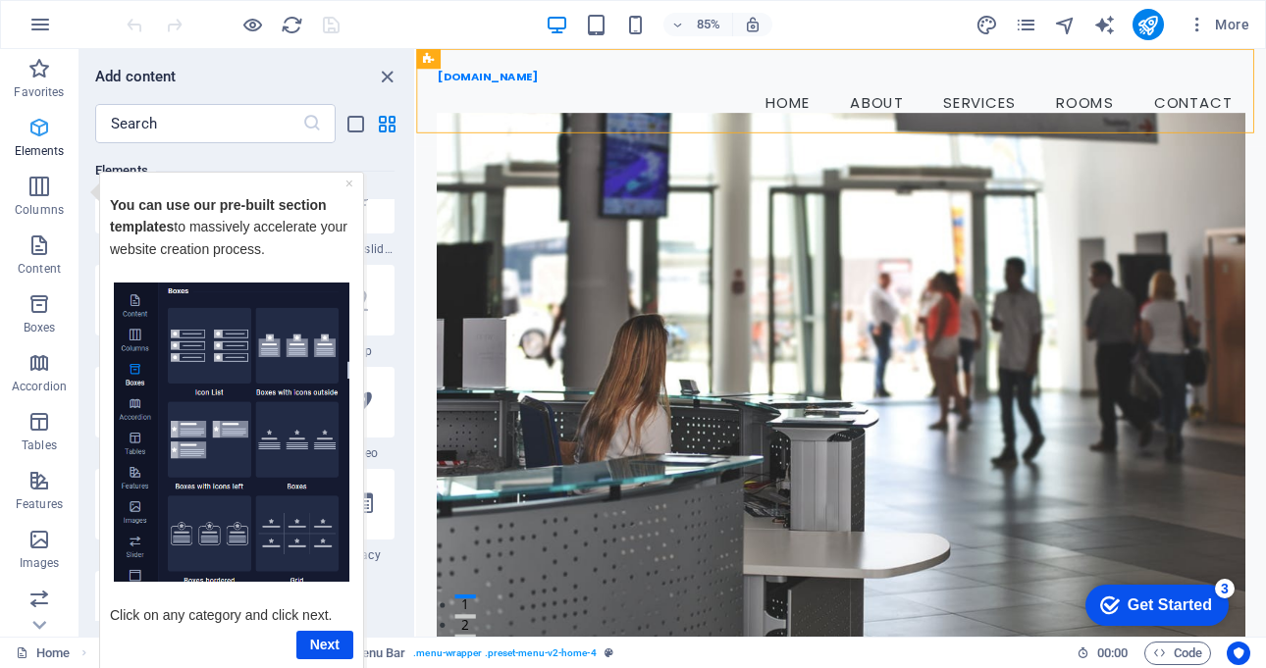
scroll to position [209, 0]
click at [349, 181] on link "×" at bounding box center [349, 183] width 8 height 16
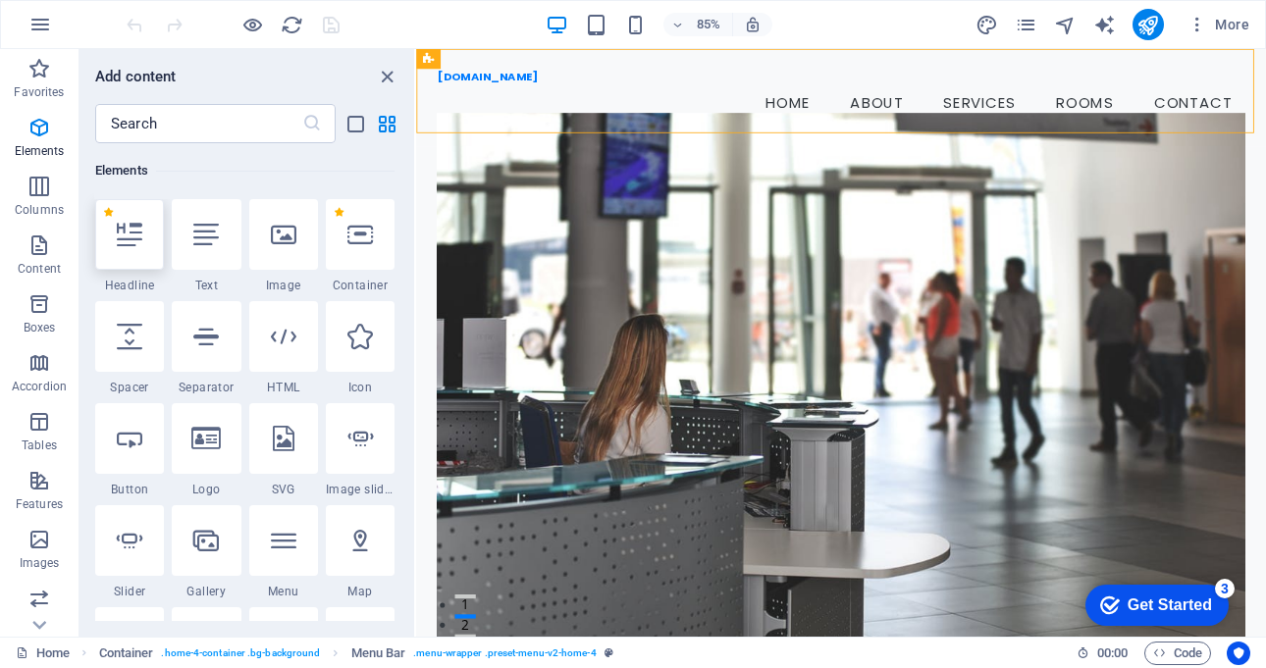
click at [132, 233] on icon at bounding box center [130, 235] width 26 height 26
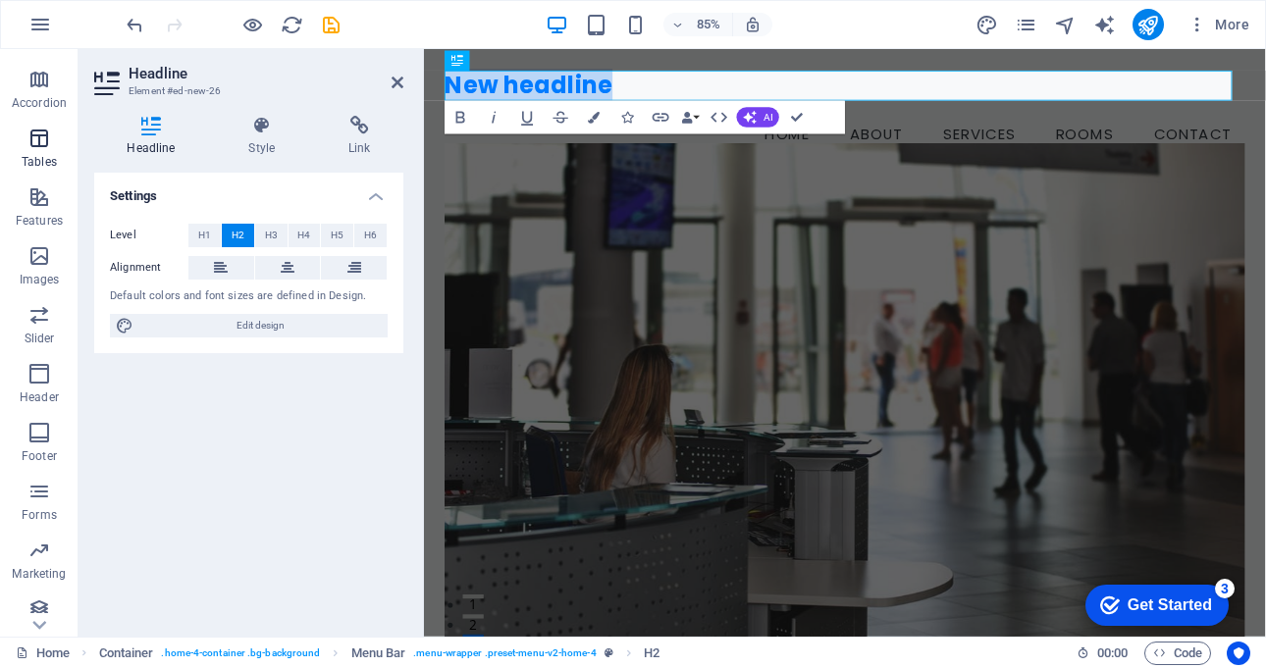
scroll to position [295, 0]
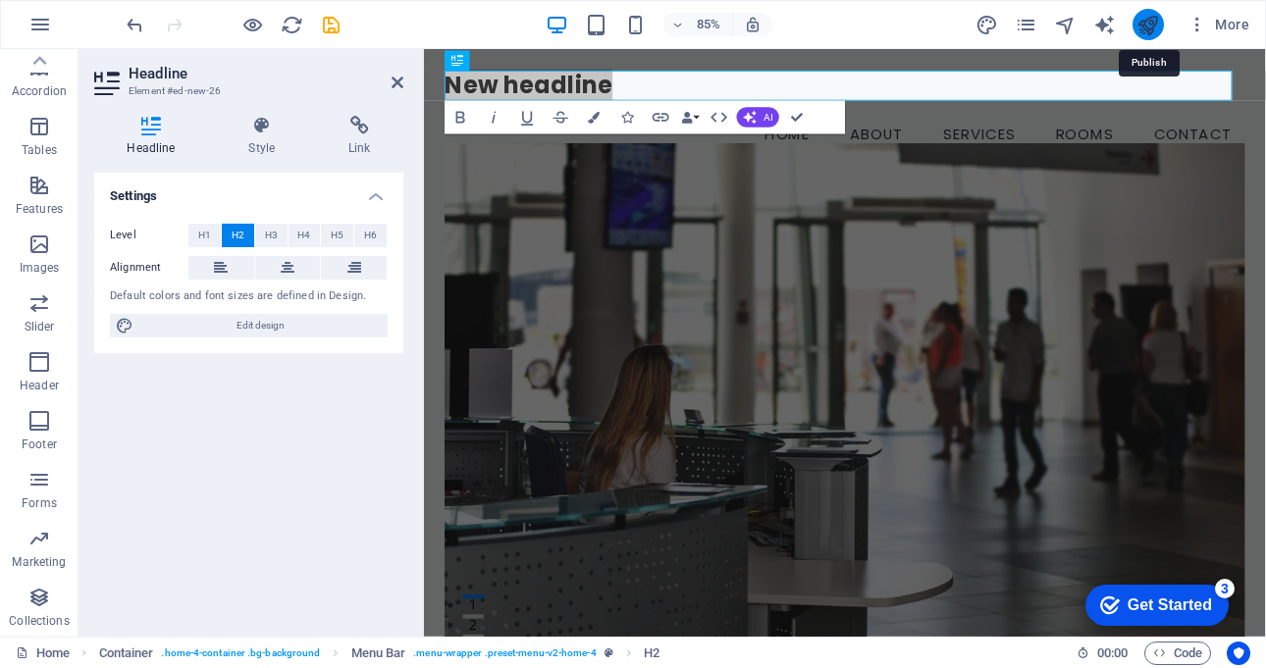
click at [1143, 26] on icon "publish" at bounding box center [1147, 25] width 23 height 23
